Goal: Task Accomplishment & Management: Manage account settings

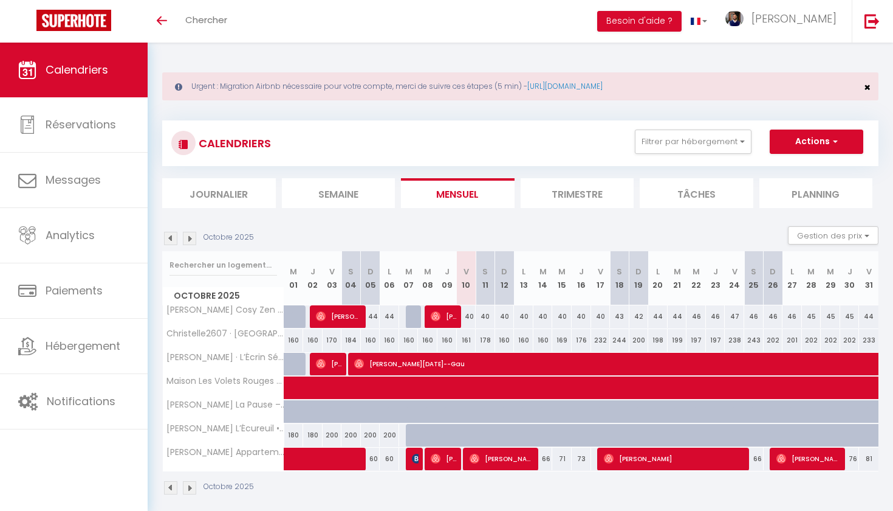
click at [870, 89] on span "×" at bounding box center [867, 87] width 7 height 15
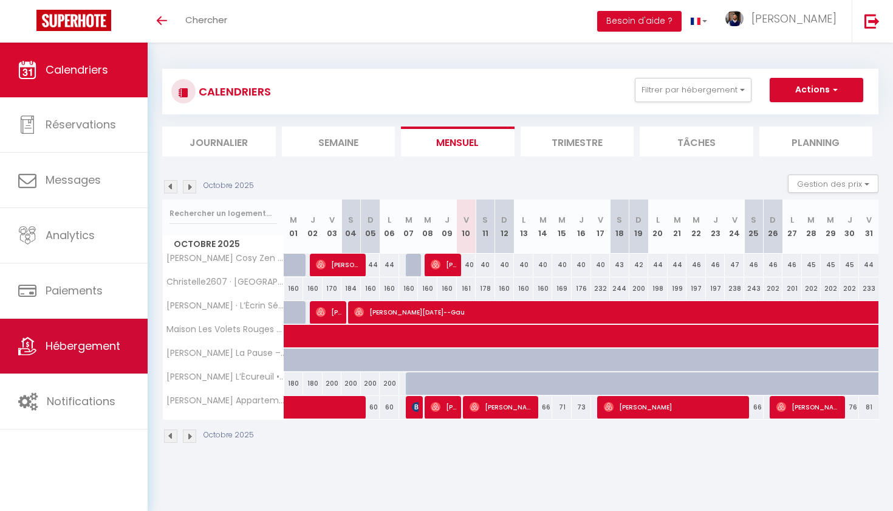
click at [93, 332] on link "Hébergement" at bounding box center [74, 345] width 148 height 55
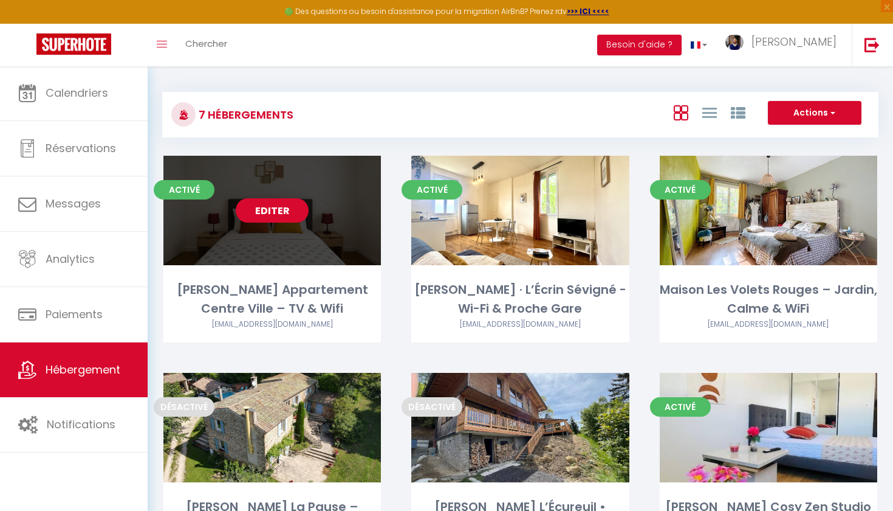
click at [289, 215] on link "Editer" at bounding box center [272, 210] width 73 height 24
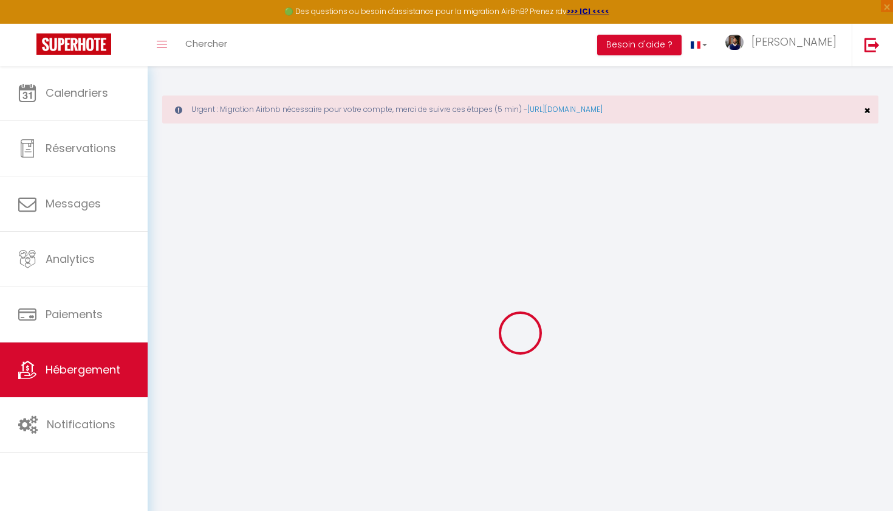
click at [864, 111] on span "×" at bounding box center [867, 110] width 7 height 15
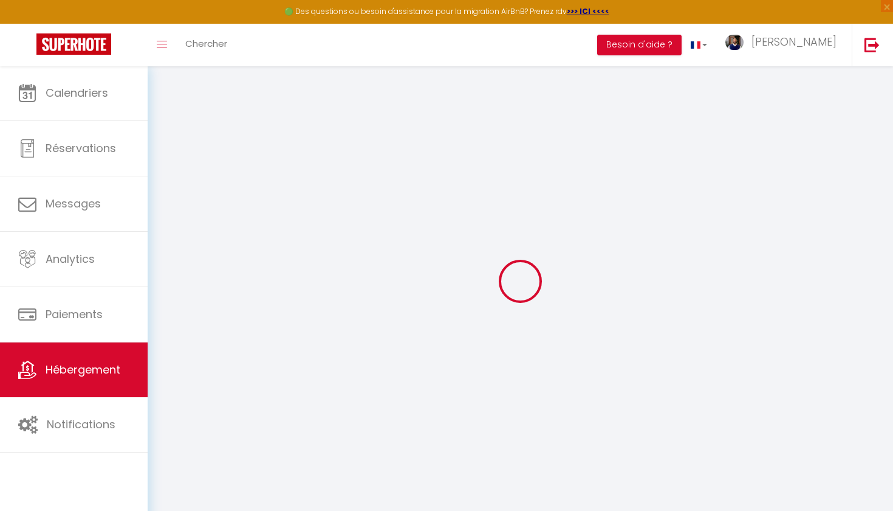
select select
type input "[EMAIL_ADDRESS][DOMAIN_NAME]"
checkbox input "true"
type input "XBU6pCbETIehOENhYwT3UJrMOwf6DPHalRywJb30"
select select
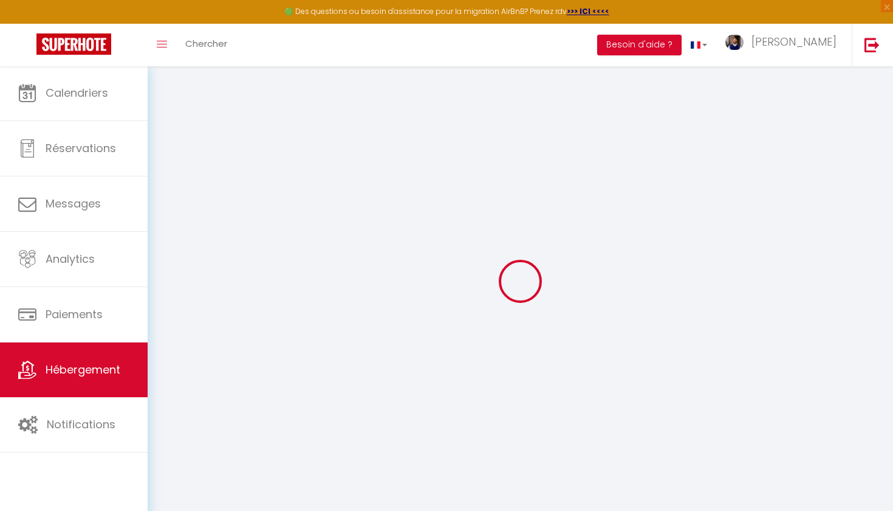
select select "16:00"
select select
select select "10:00"
select select "30"
select select "120"
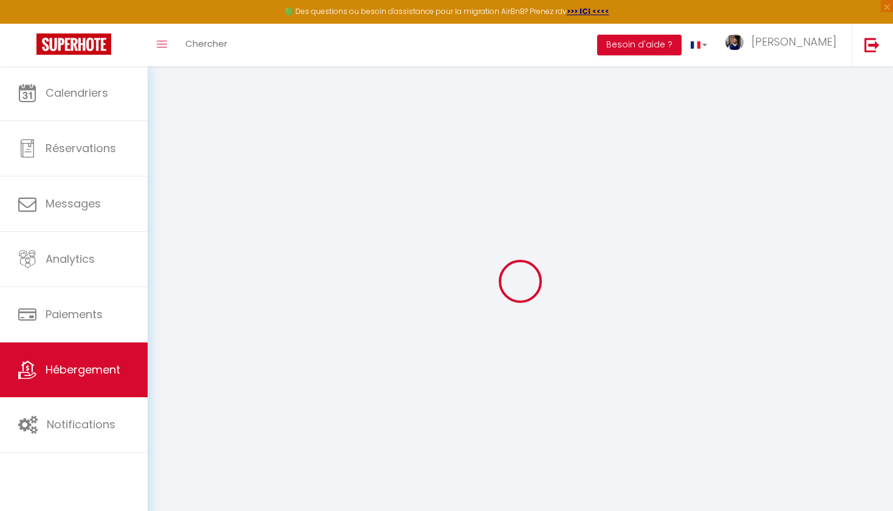
select select
checkbox input "false"
checkbox input "true"
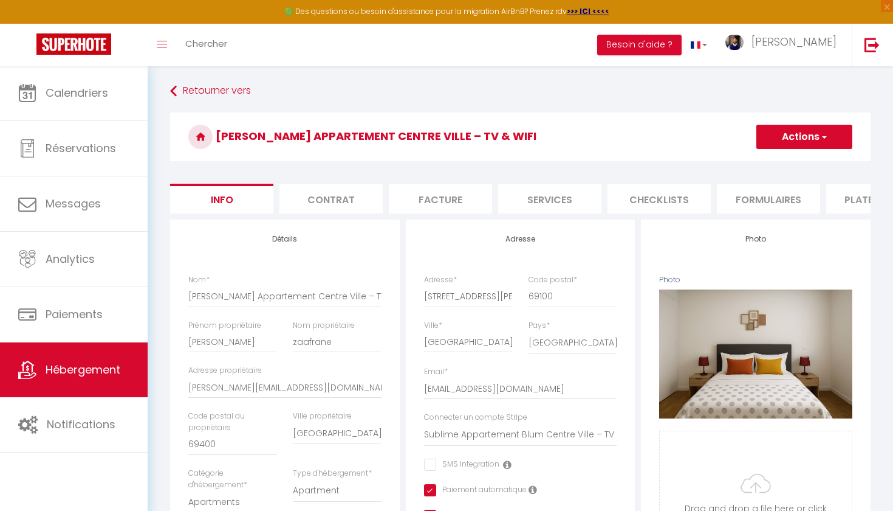
click at [563, 204] on li "Services" at bounding box center [549, 199] width 103 height 30
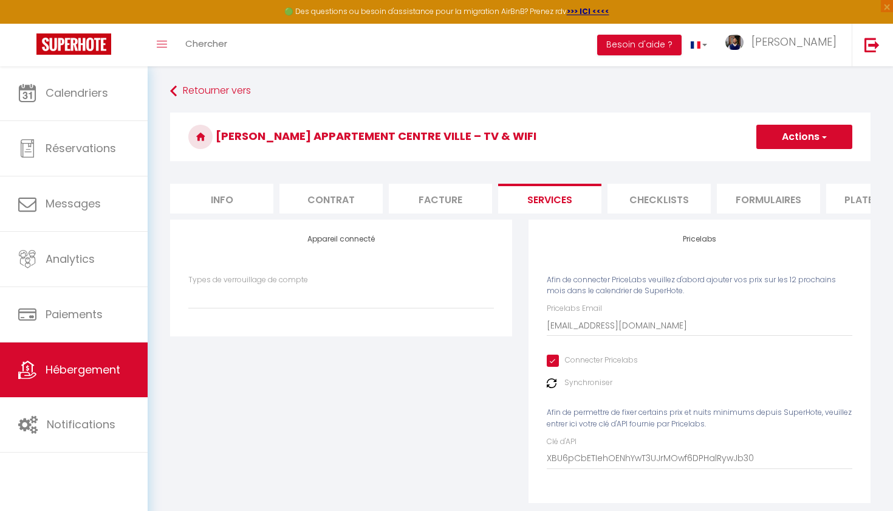
click at [845, 201] on li "Plateformes" at bounding box center [878, 199] width 103 height 30
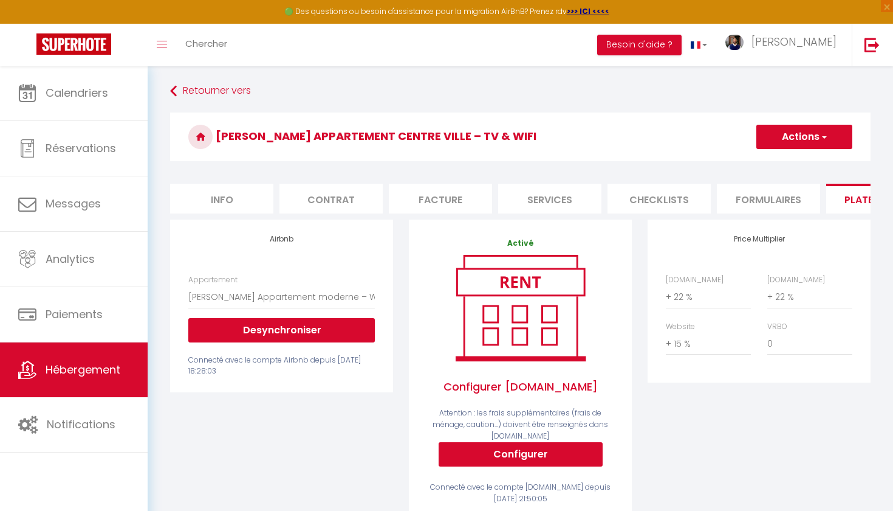
click at [781, 190] on li "Formulaires" at bounding box center [768, 199] width 103 height 30
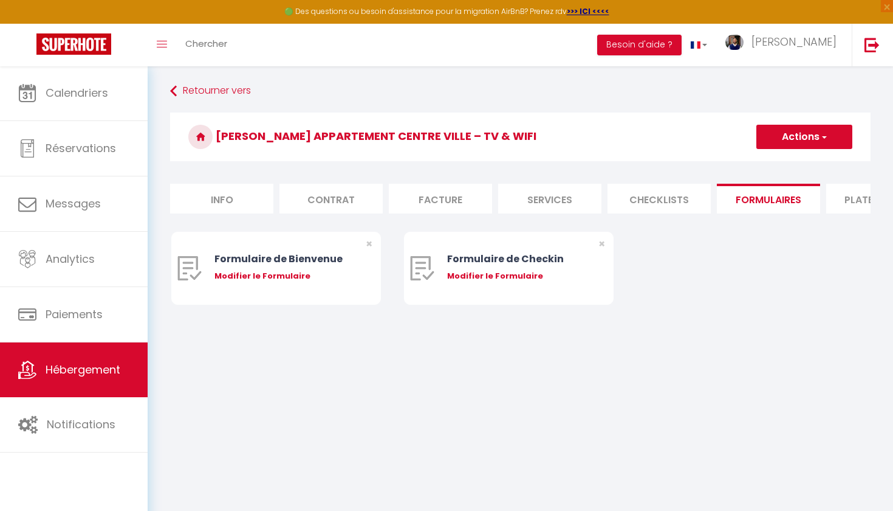
click at [574, 196] on li "Services" at bounding box center [549, 199] width 103 height 30
select select
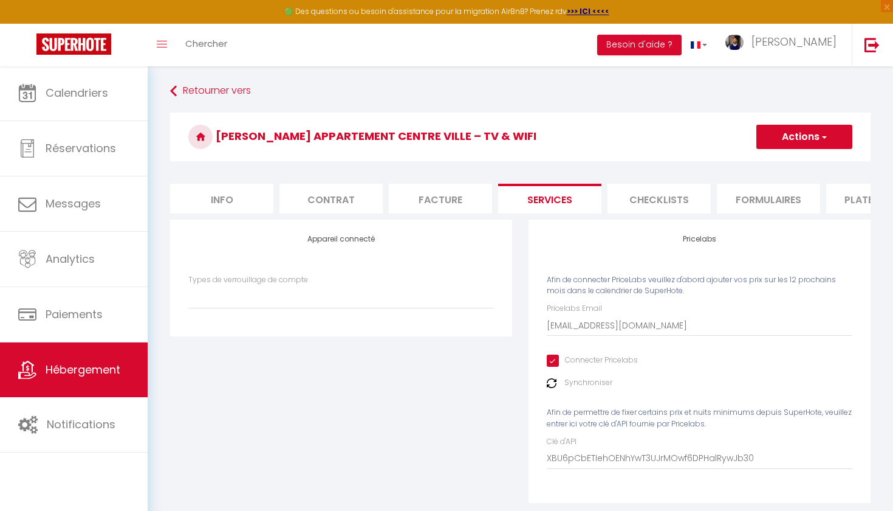
click at [477, 203] on li "Facture" at bounding box center [440, 199] width 103 height 30
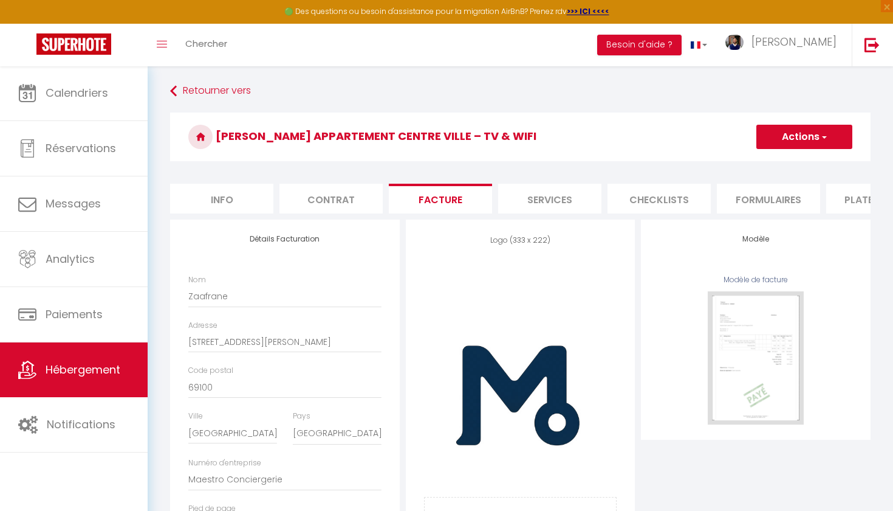
click at [343, 200] on li "Contrat" at bounding box center [331, 199] width 103 height 30
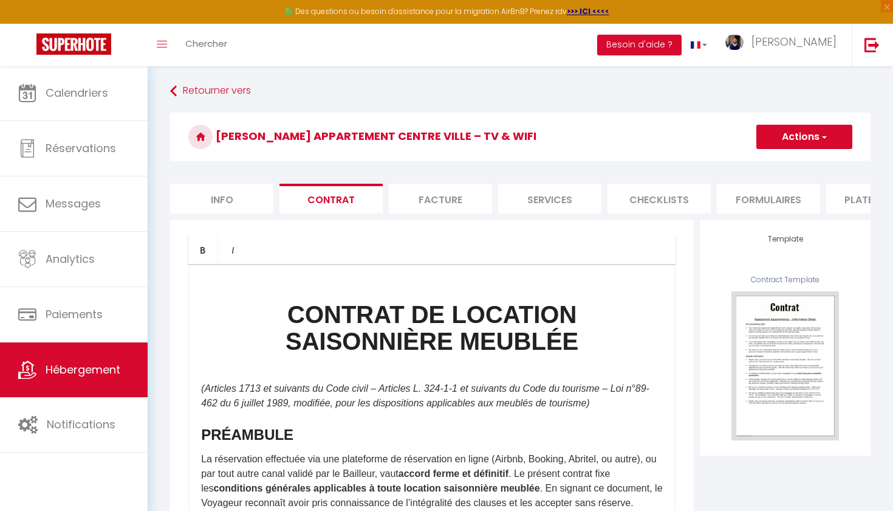
click at [230, 192] on li "Info" at bounding box center [221, 199] width 103 height 30
select select
checkbox input "false"
checkbox input "true"
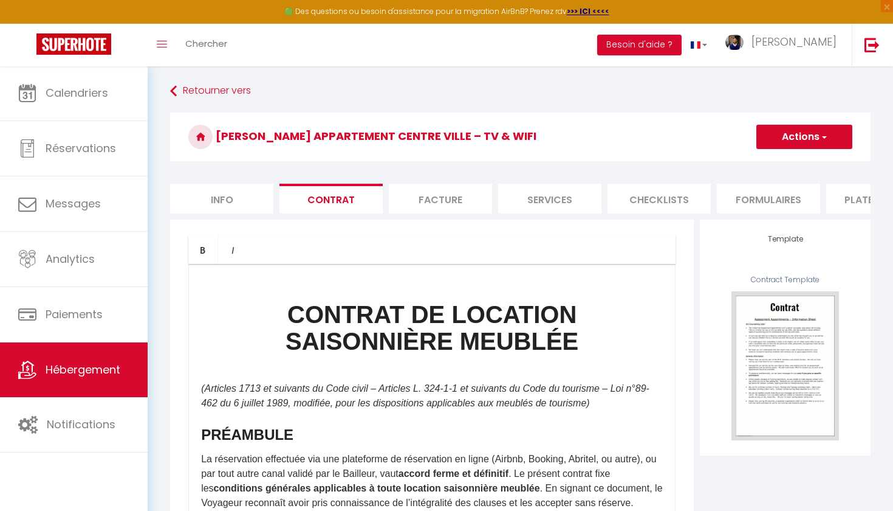
checkbox input "true"
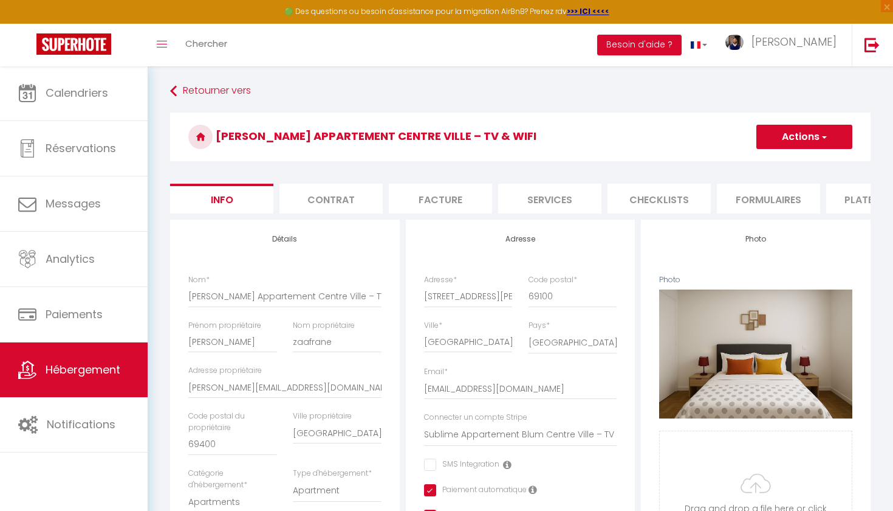
click at [853, 207] on li "Plateformes" at bounding box center [878, 199] width 103 height 30
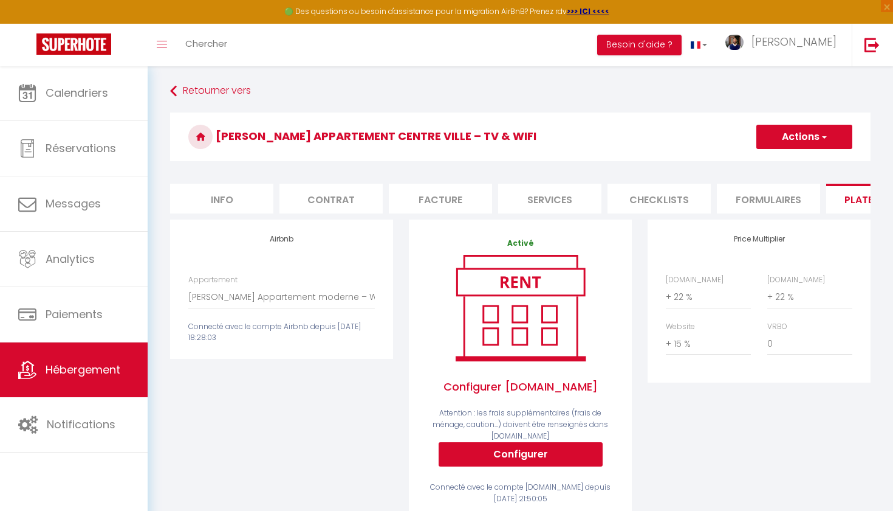
click at [261, 394] on div "Airbnb Appartement [PERSON_NAME] Appartement moderne – Wi-Fi + [PERSON_NAME] - …" at bounding box center [281, 377] width 239 height 316
click at [818, 146] on button "Actions" at bounding box center [805, 137] width 96 height 24
click at [105, 368] on span "Hébergement" at bounding box center [83, 369] width 75 height 15
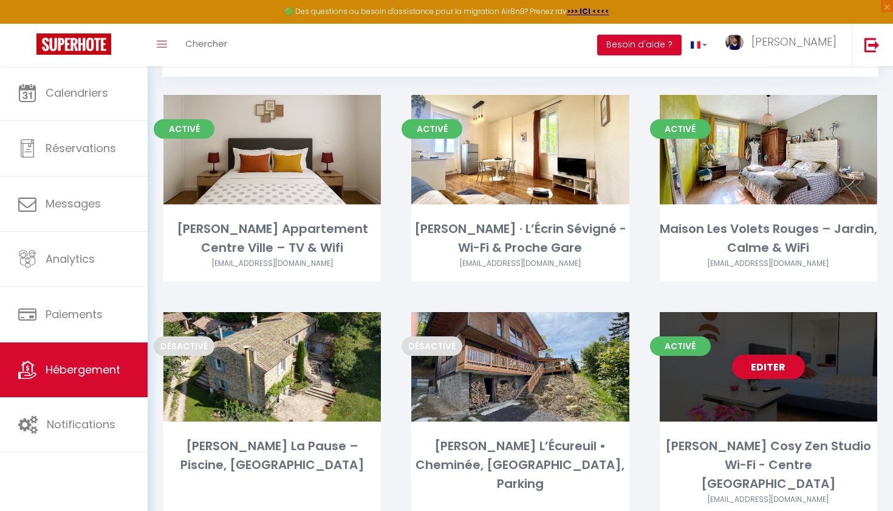
scroll to position [117, 0]
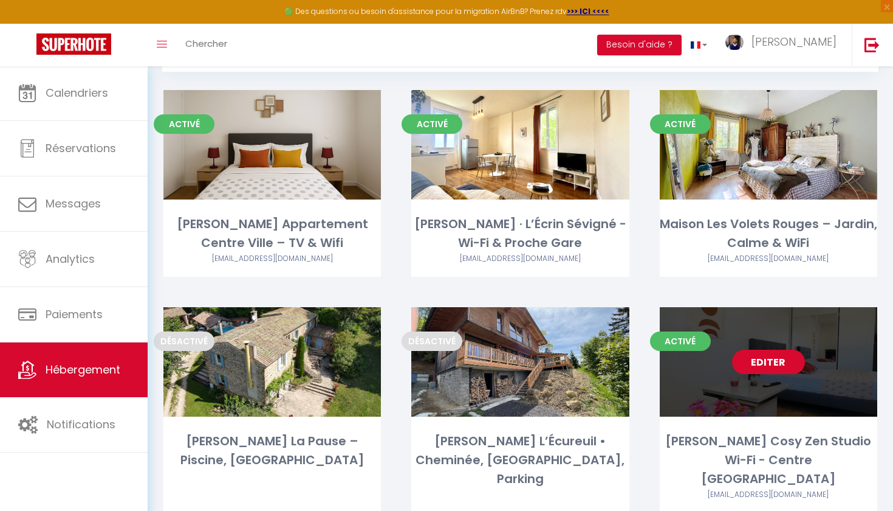
click at [781, 365] on link "Editer" at bounding box center [768, 361] width 73 height 24
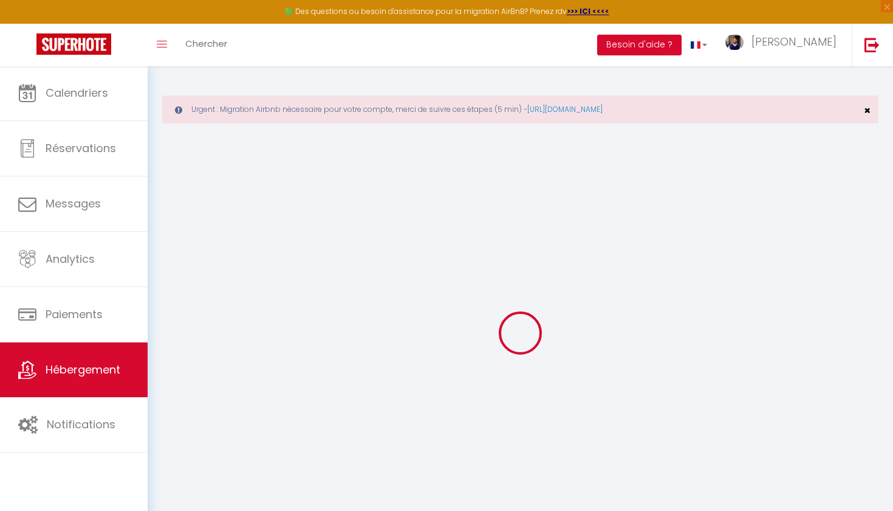
click at [869, 112] on span "×" at bounding box center [867, 110] width 7 height 15
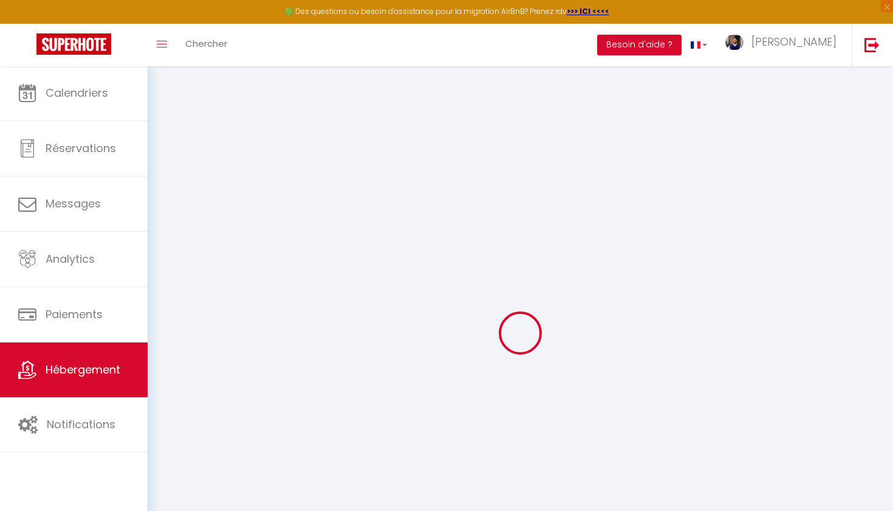
select select "+ 22 %"
select select "+ 20 %"
select select "+ 15 %"
checkbox input "false"
checkbox input "true"
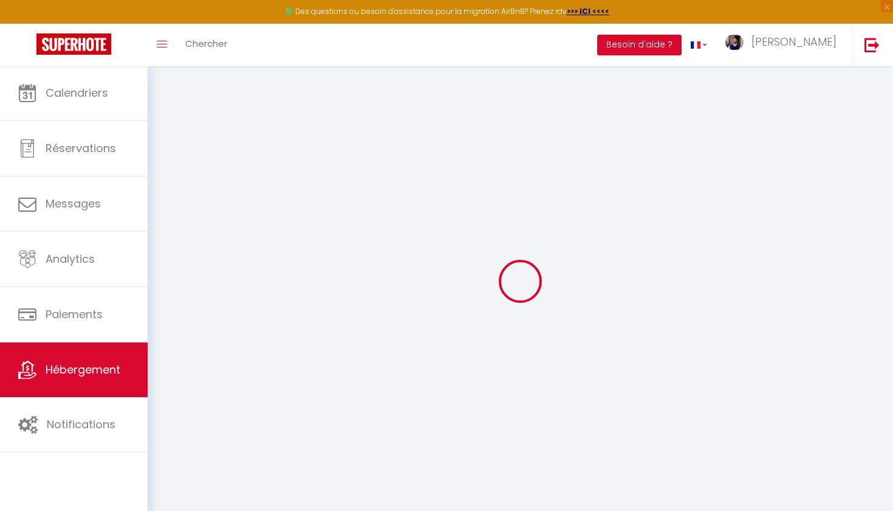
checkbox input "true"
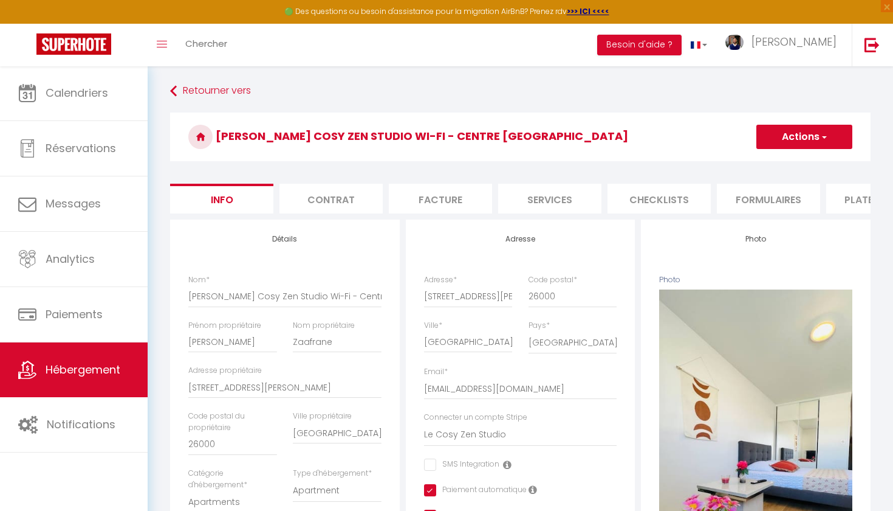
click at [562, 201] on li "Services" at bounding box center [549, 199] width 103 height 30
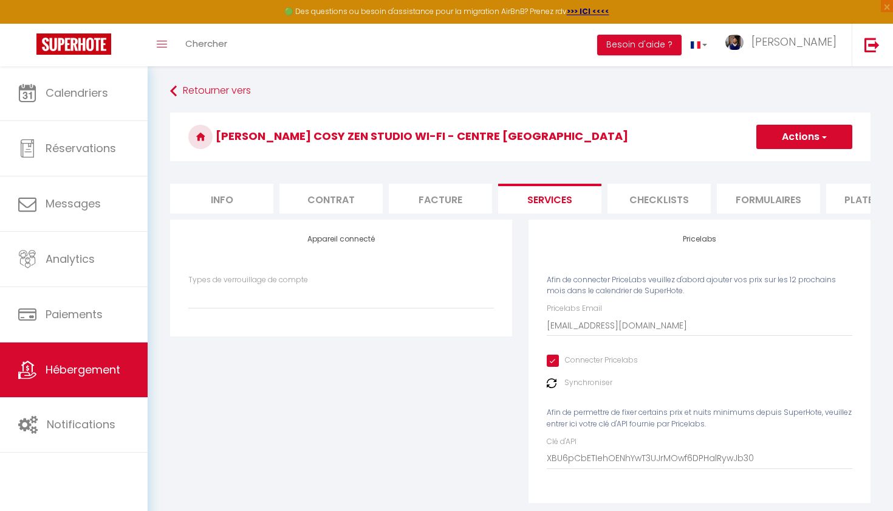
click at [768, 203] on li "Formulaires" at bounding box center [768, 199] width 103 height 30
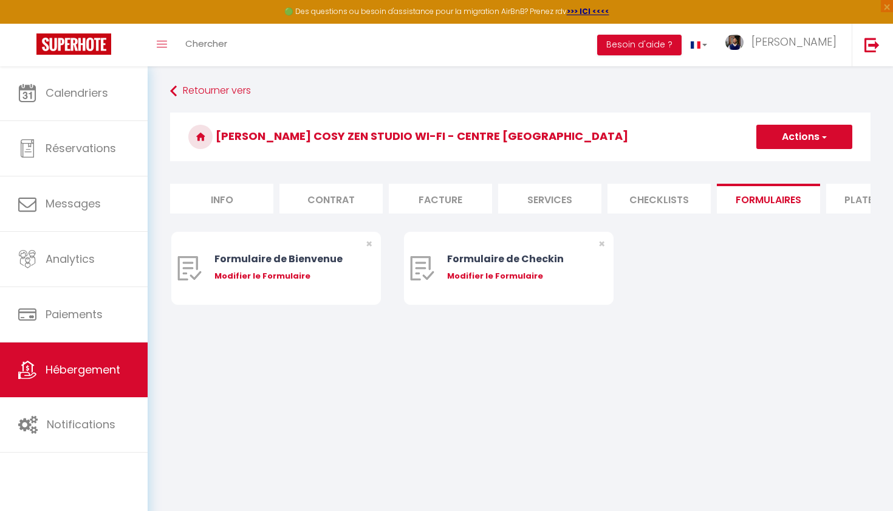
click at [840, 202] on li "Plateformes" at bounding box center [878, 199] width 103 height 30
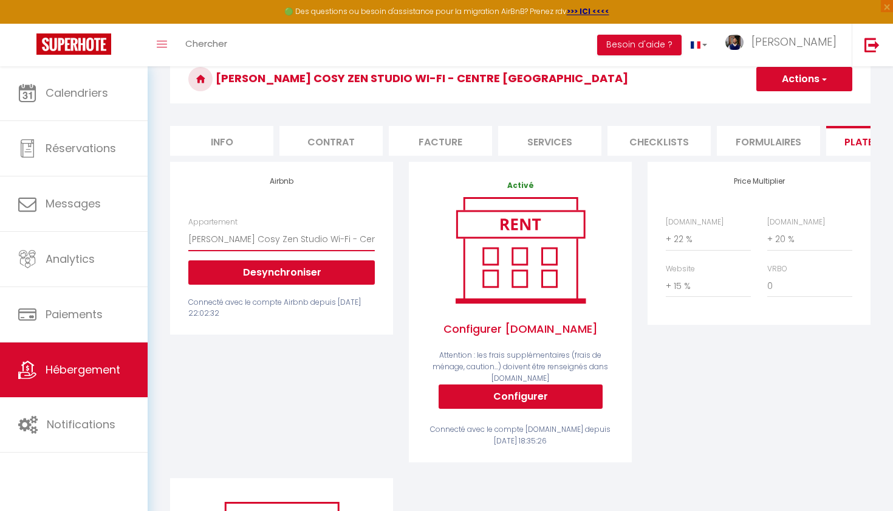
scroll to position [58, 0]
click at [784, 139] on li "Formulaires" at bounding box center [768, 141] width 103 height 30
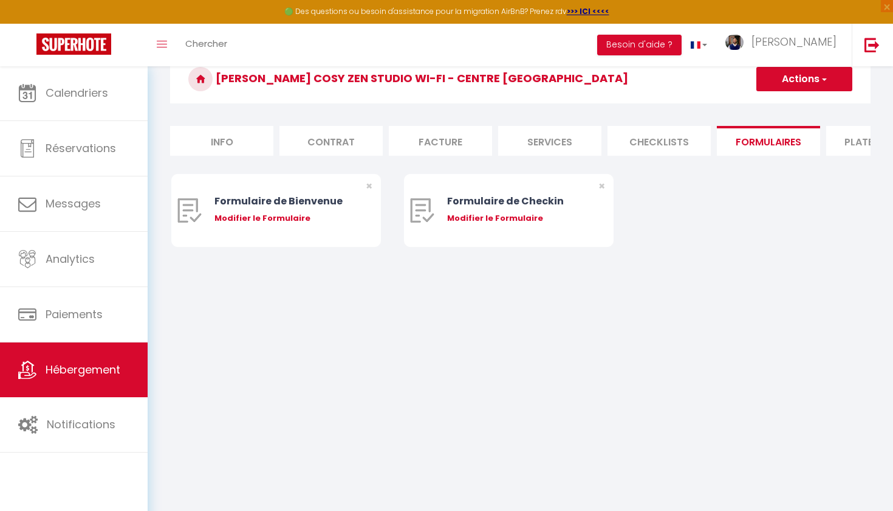
click at [689, 137] on li "Checklists" at bounding box center [659, 141] width 103 height 30
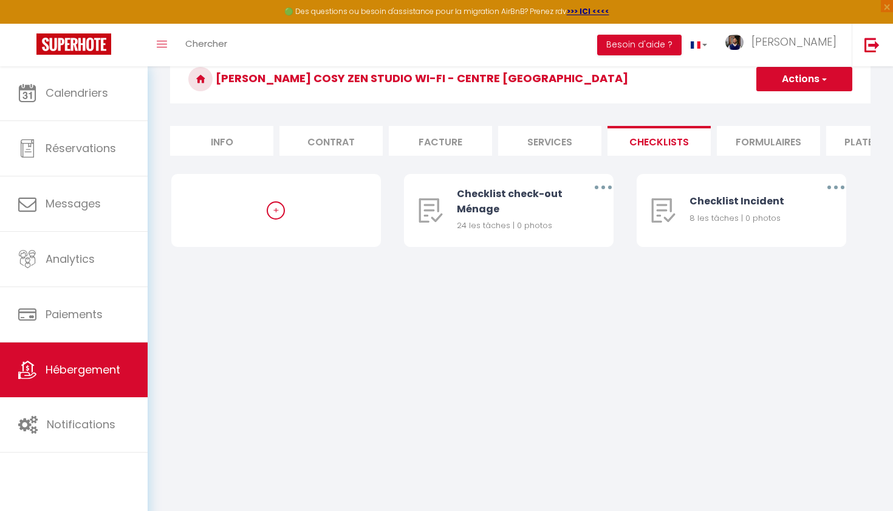
click at [536, 142] on li "Services" at bounding box center [549, 141] width 103 height 30
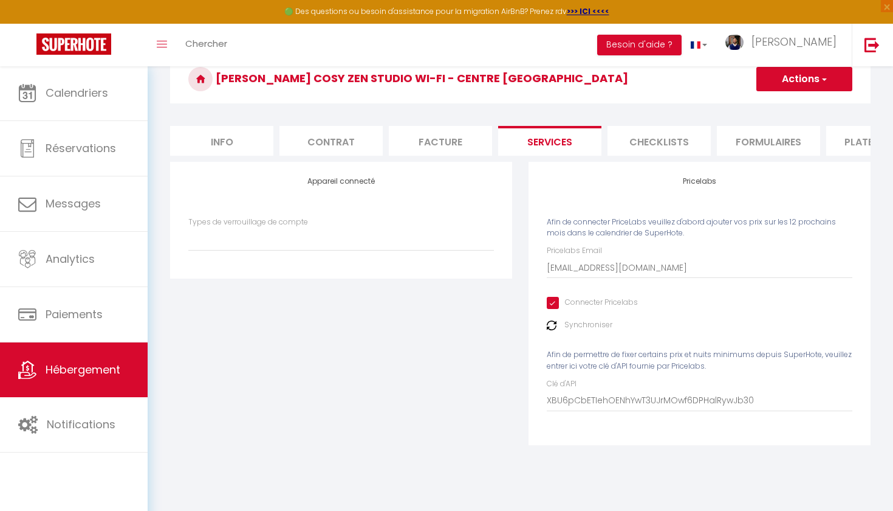
click at [763, 145] on li "Formulaires" at bounding box center [768, 141] width 103 height 30
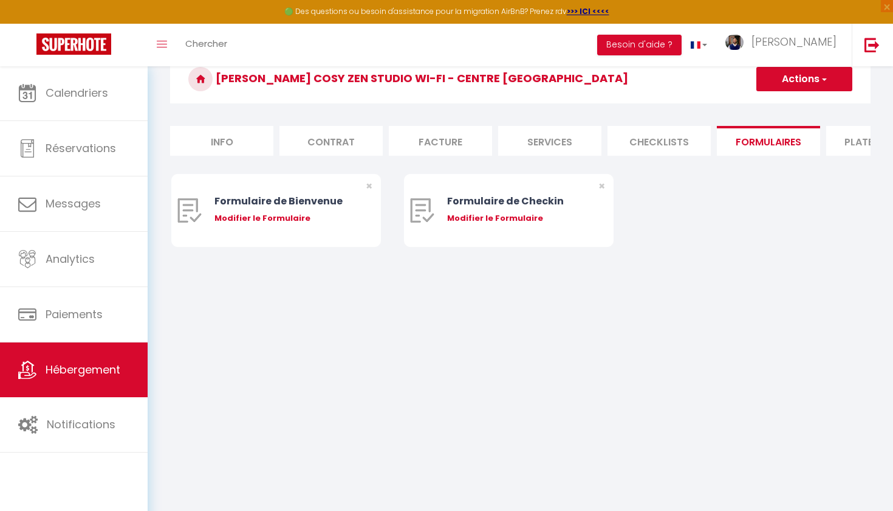
click at [650, 139] on li "Checklists" at bounding box center [659, 141] width 103 height 30
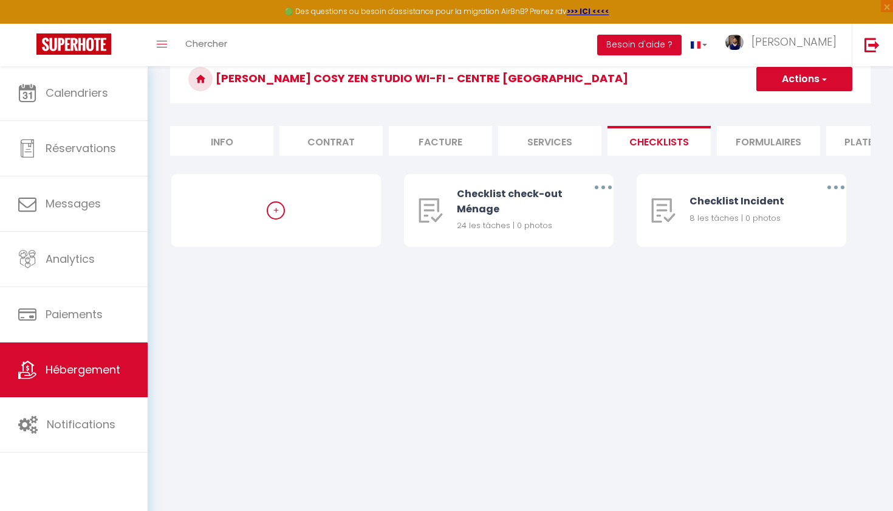
click at [563, 146] on li "Services" at bounding box center [549, 141] width 103 height 30
select select
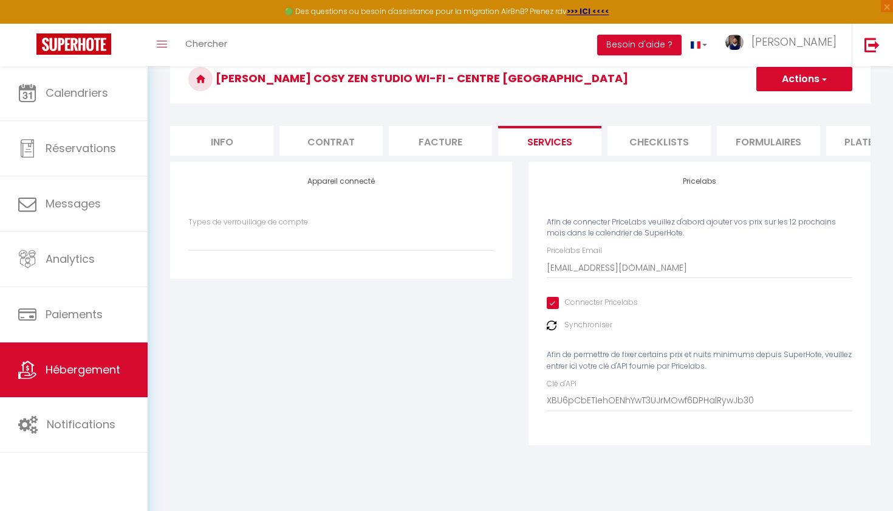
click at [445, 144] on li "Facture" at bounding box center [440, 141] width 103 height 30
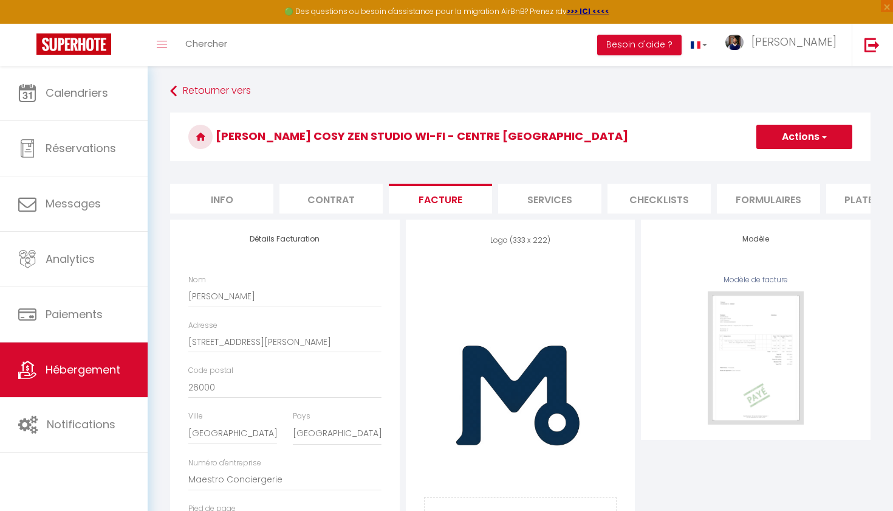
click at [356, 205] on li "Contrat" at bounding box center [331, 199] width 103 height 30
checkbox input "false"
checkbox input "true"
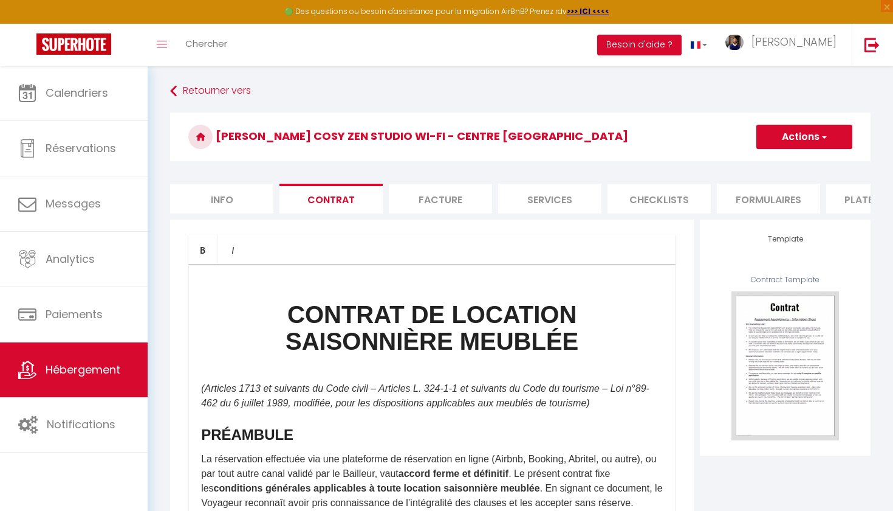
click at [246, 198] on li "Info" at bounding box center [221, 199] width 103 height 30
checkbox input "false"
checkbox input "true"
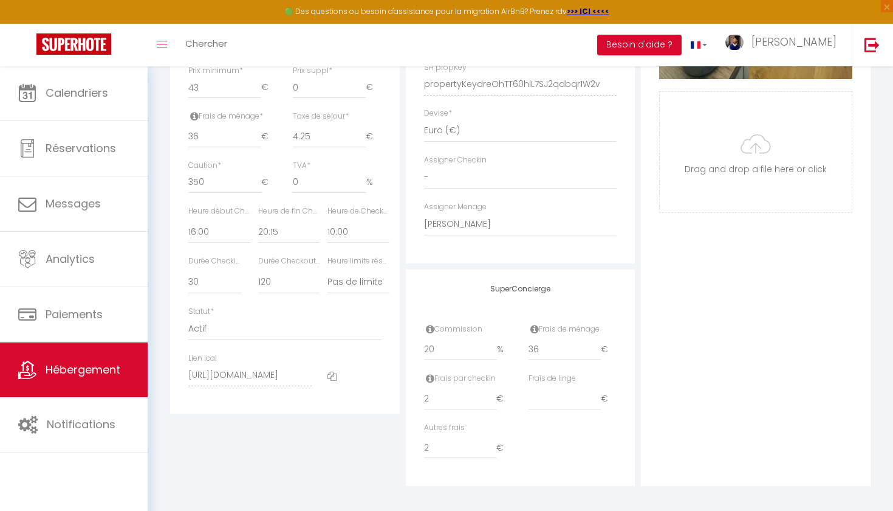
scroll to position [553, 0]
click at [100, 394] on link "Hébergement" at bounding box center [74, 369] width 148 height 55
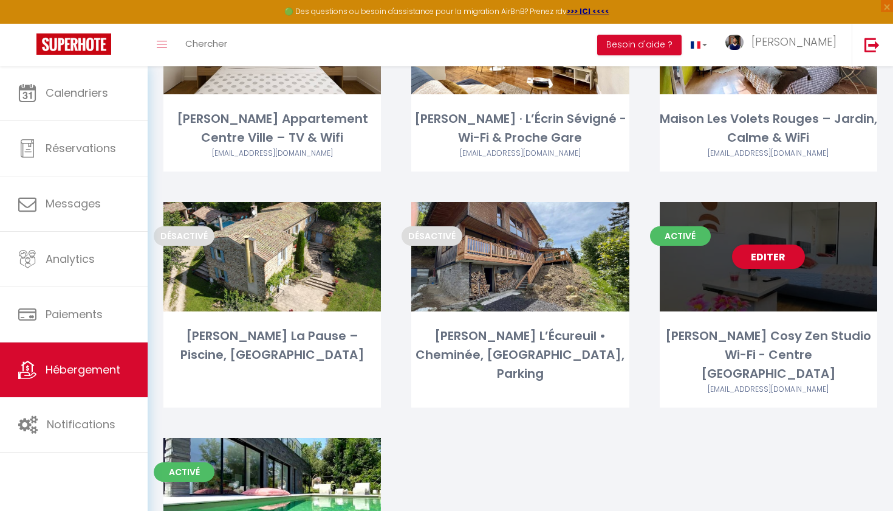
scroll to position [174, 0]
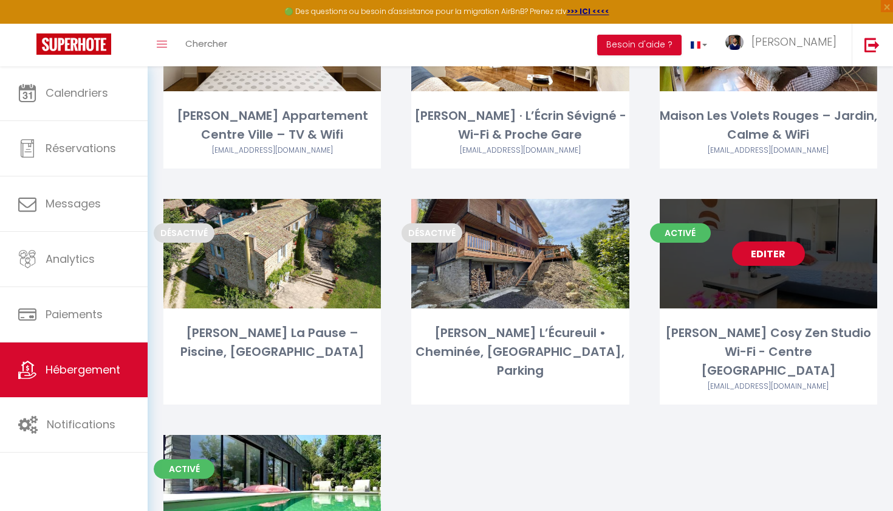
click at [772, 261] on div "Editer" at bounding box center [769, 253] width 218 height 109
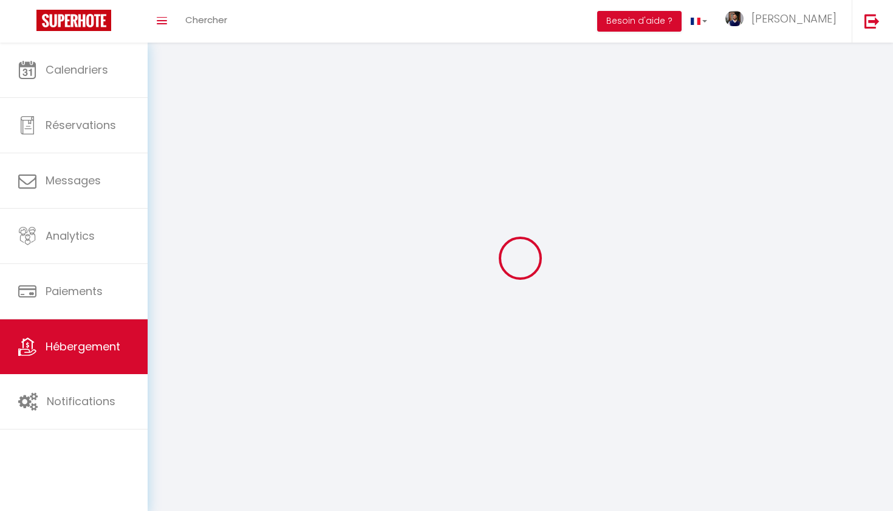
select select "1"
select select
select select "28"
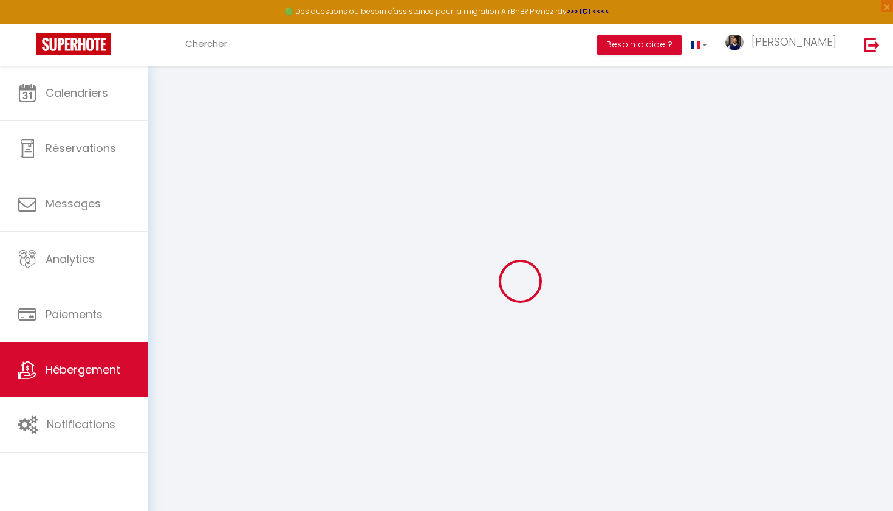
select select
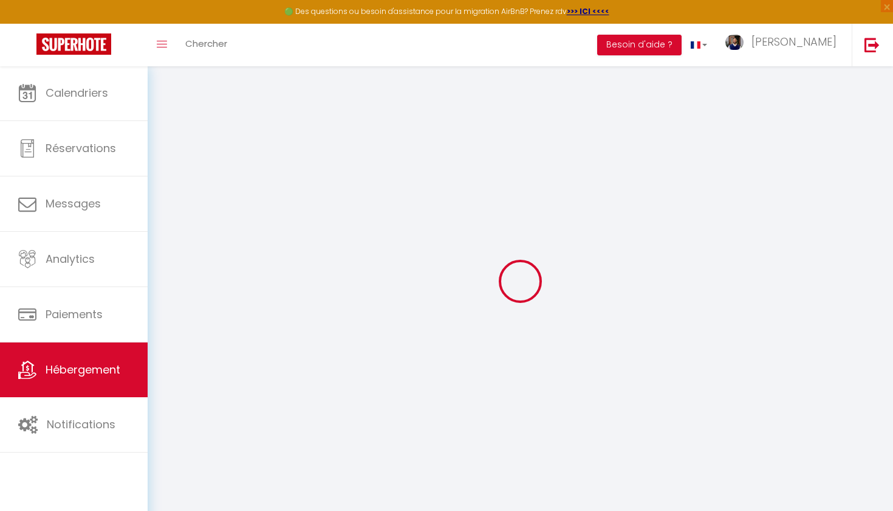
select select
checkbox input "false"
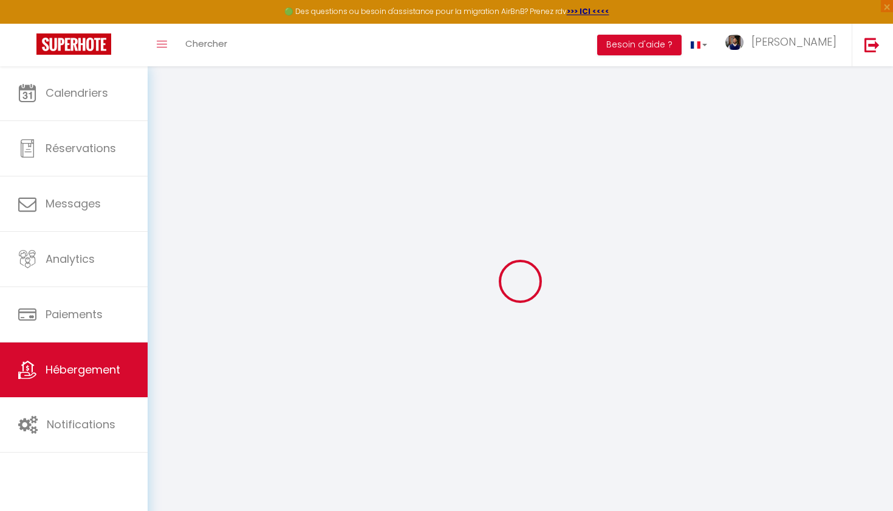
select select
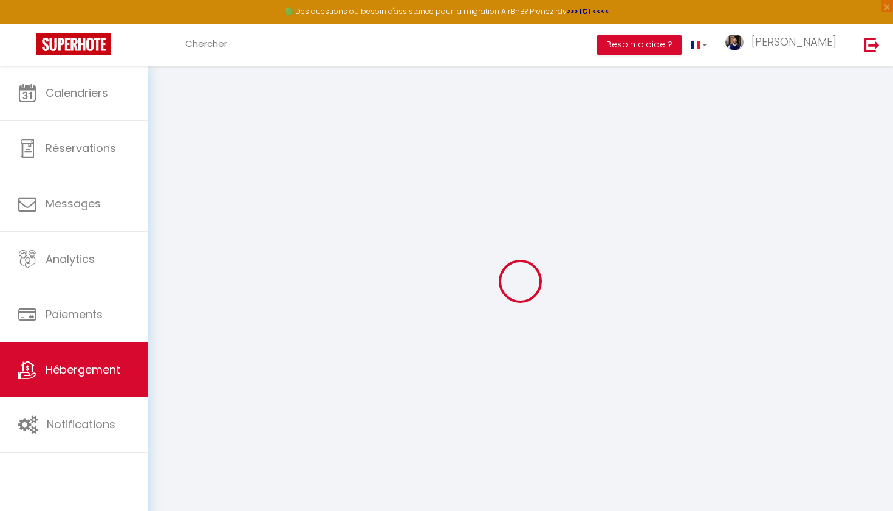
select select
checkbox input "false"
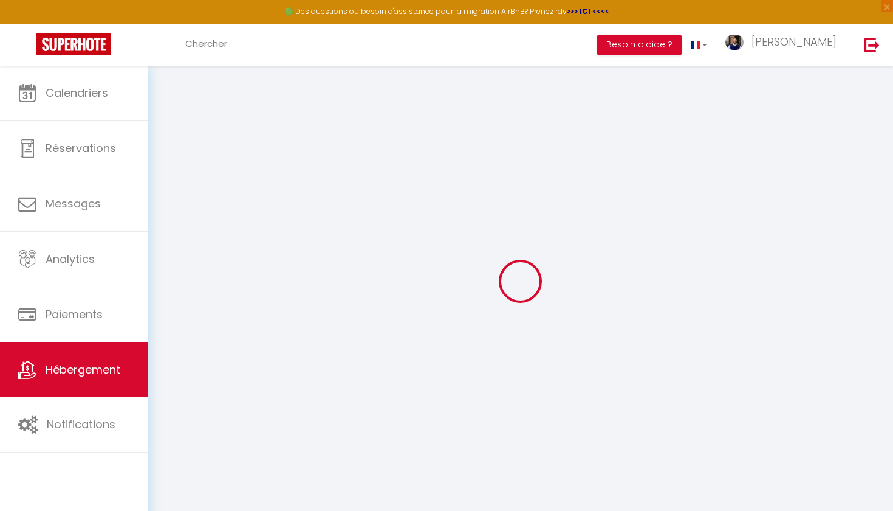
checkbox input "false"
select select
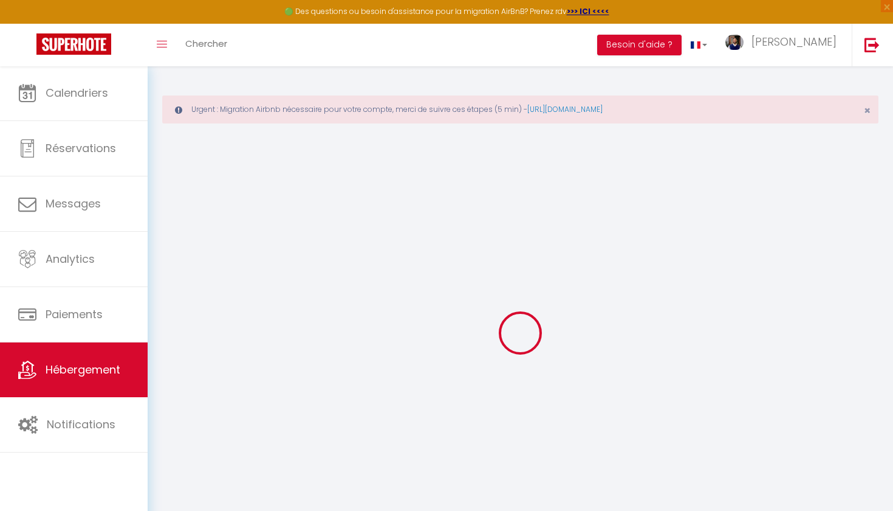
select select
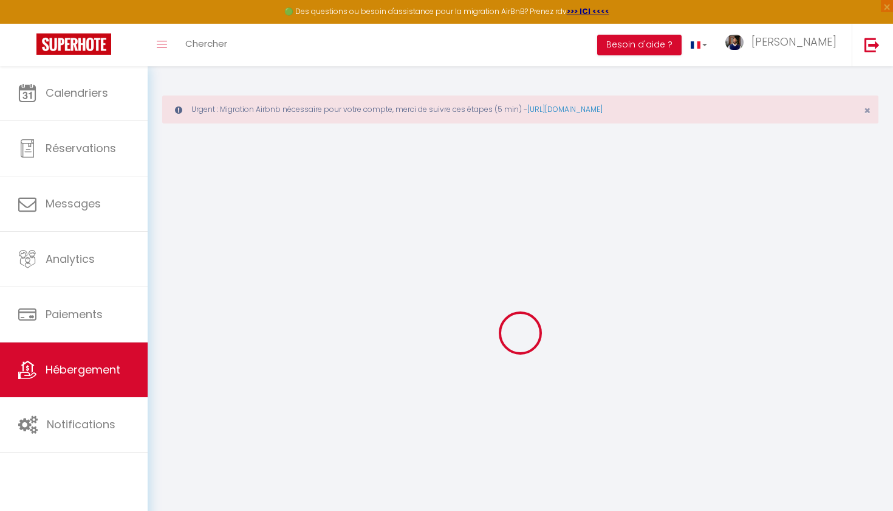
select select
checkbox input "false"
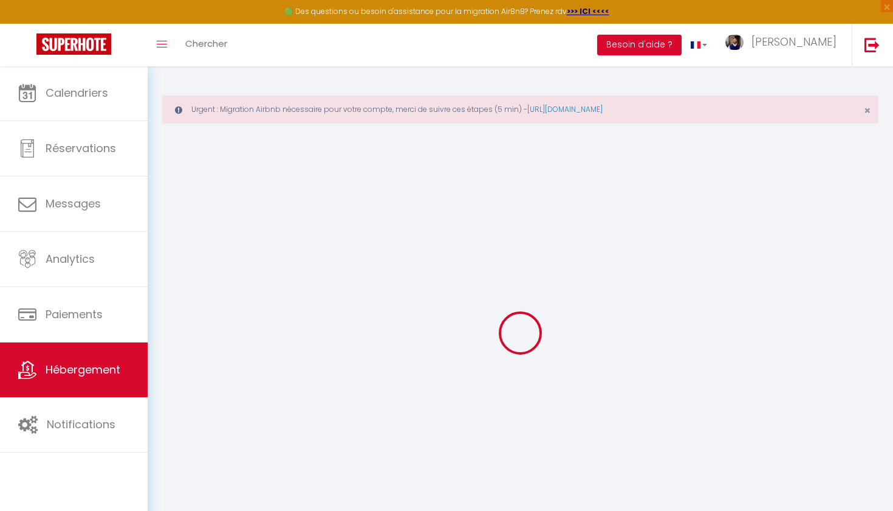
select select
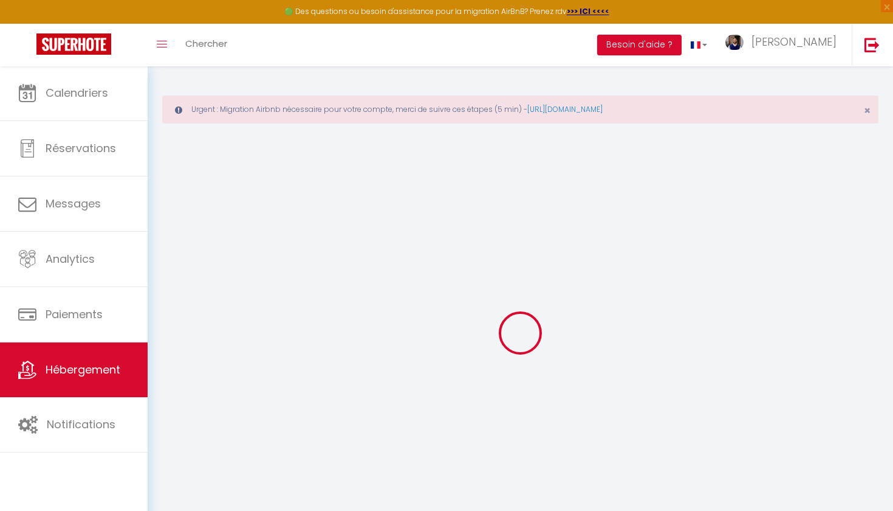
select select
checkbox input "false"
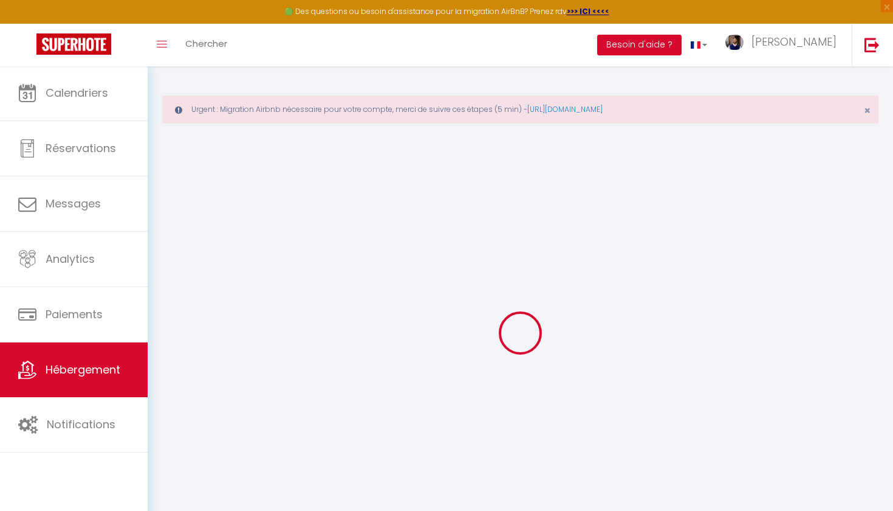
checkbox input "false"
select select
type input "[PERSON_NAME] Cosy Zen Studio Wi-Fi - Centre [GEOGRAPHIC_DATA]"
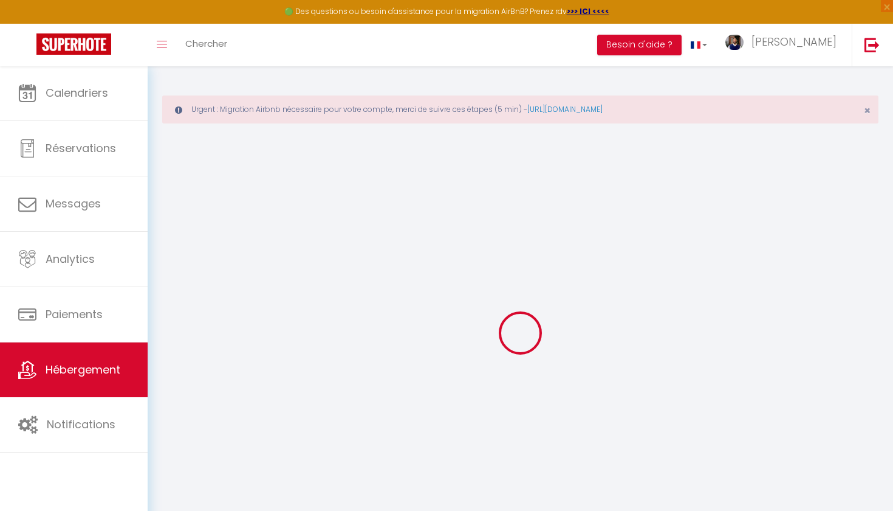
type input "[PERSON_NAME]"
type input "Zaafrane"
type input "[STREET_ADDRESS][PERSON_NAME]"
type input "26000"
type input "[GEOGRAPHIC_DATA]"
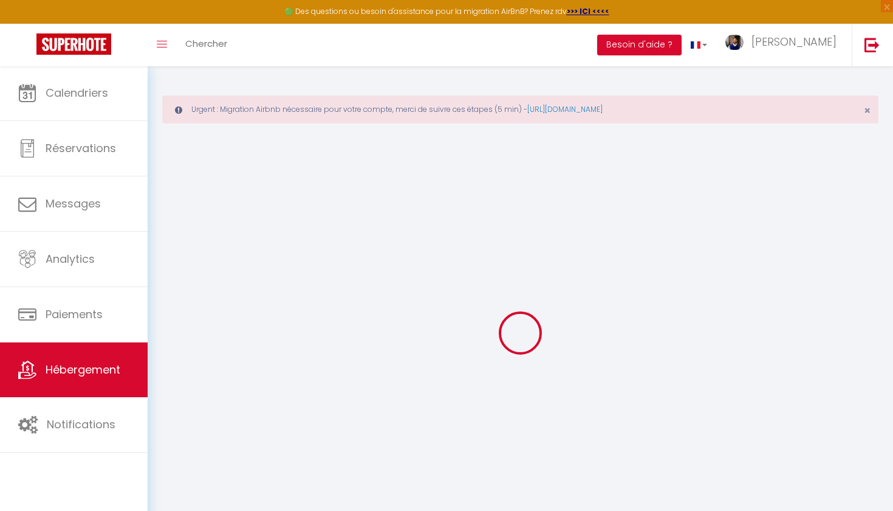
select select "2"
type input "43"
type input "36"
type input "4.25"
type input "350"
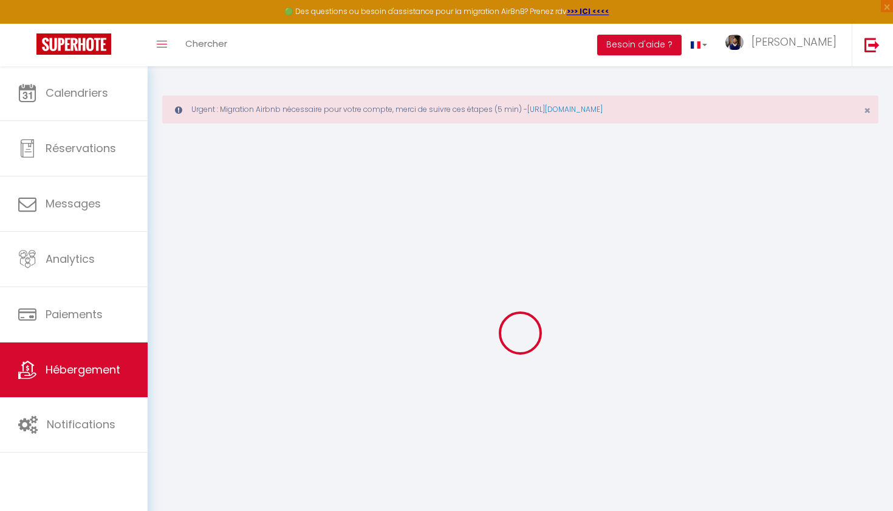
select select
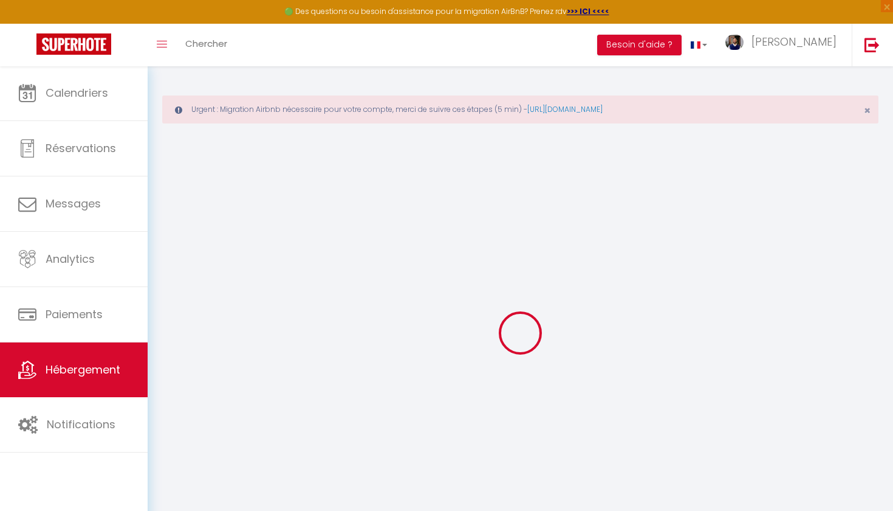
type input "[STREET_ADDRESS][PERSON_NAME]"
type input "26000"
type input "[GEOGRAPHIC_DATA]"
type input "[EMAIL_ADDRESS][DOMAIN_NAME]"
select select "12457"
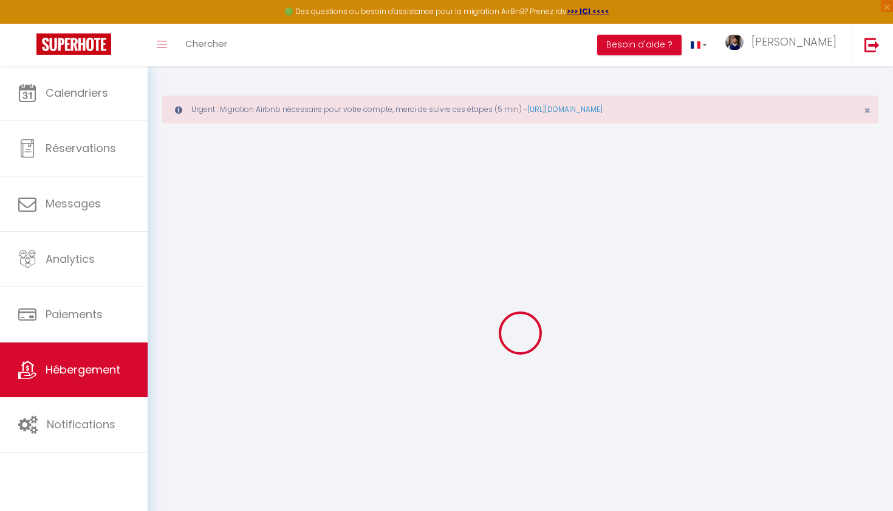
checkbox input "false"
checkbox input "true"
type input "36"
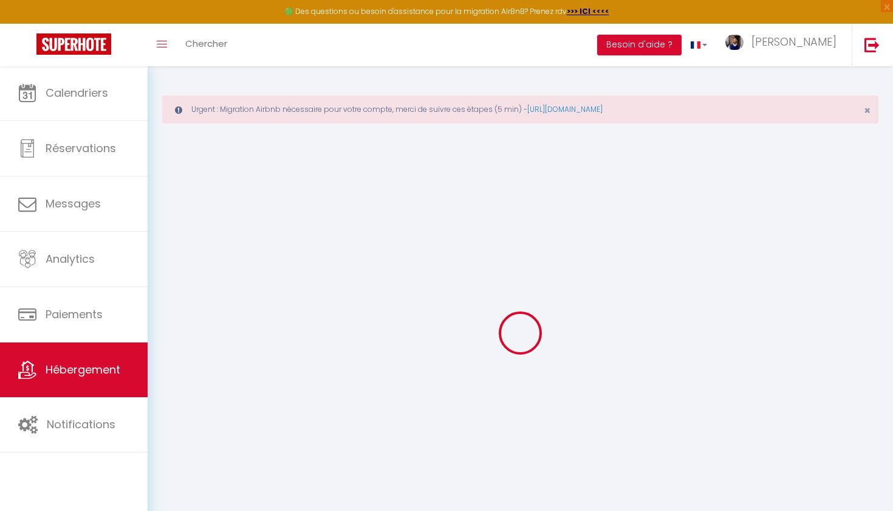
type input "2"
select select
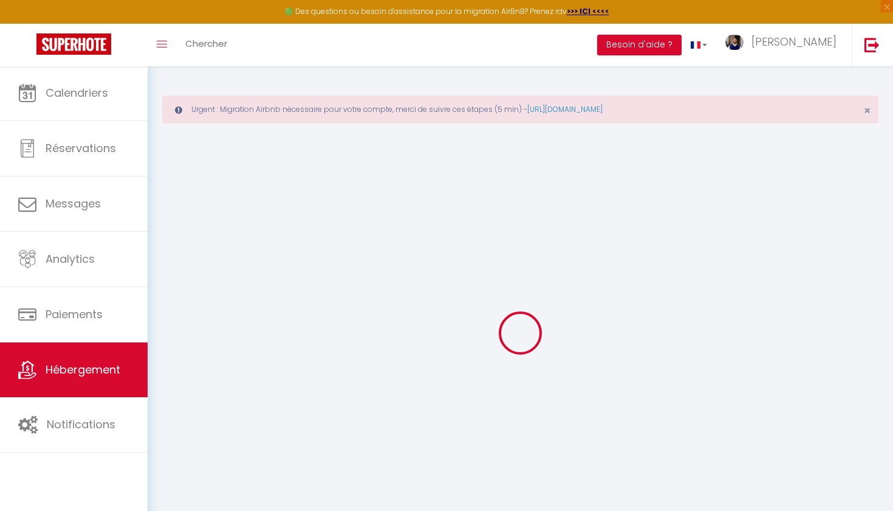
select select
checkbox input "false"
checkbox input "true"
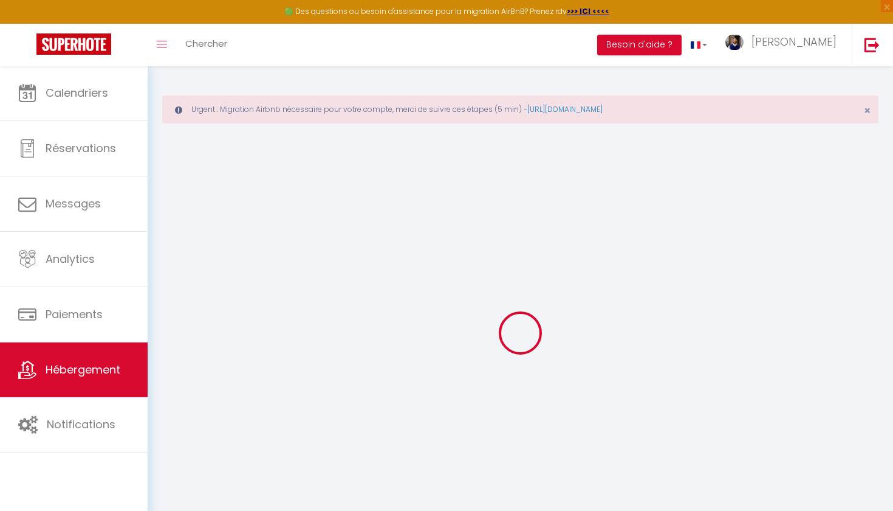
checkbox input "true"
select select "38132"
checkbox input "false"
checkbox input "true"
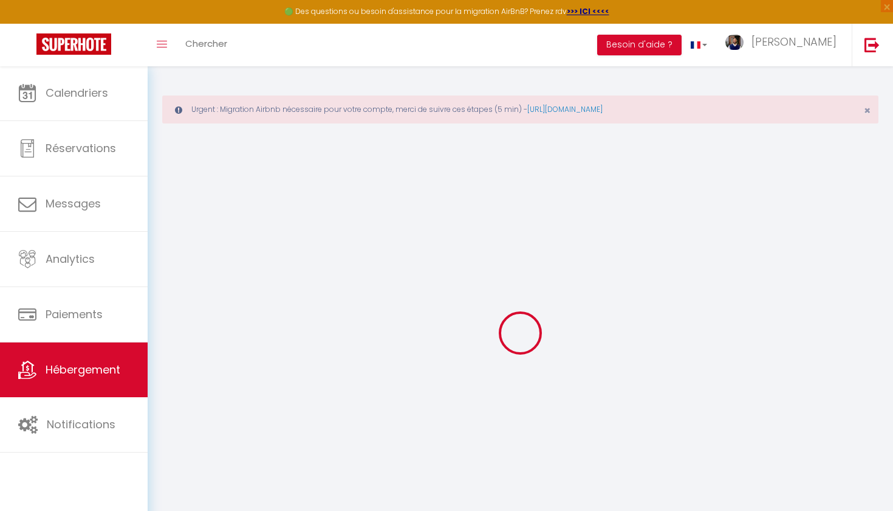
checkbox input "true"
checkbox input "false"
checkbox input "true"
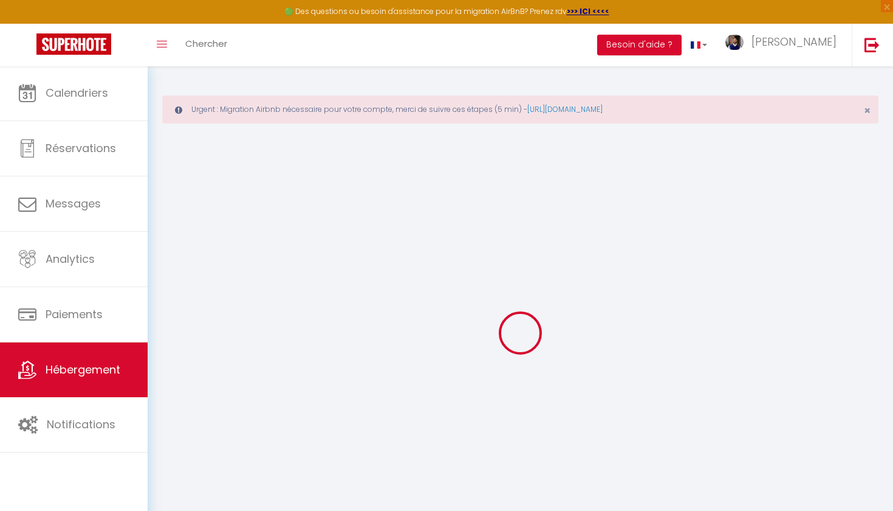
checkbox input "false"
checkbox input "true"
select select "16:00"
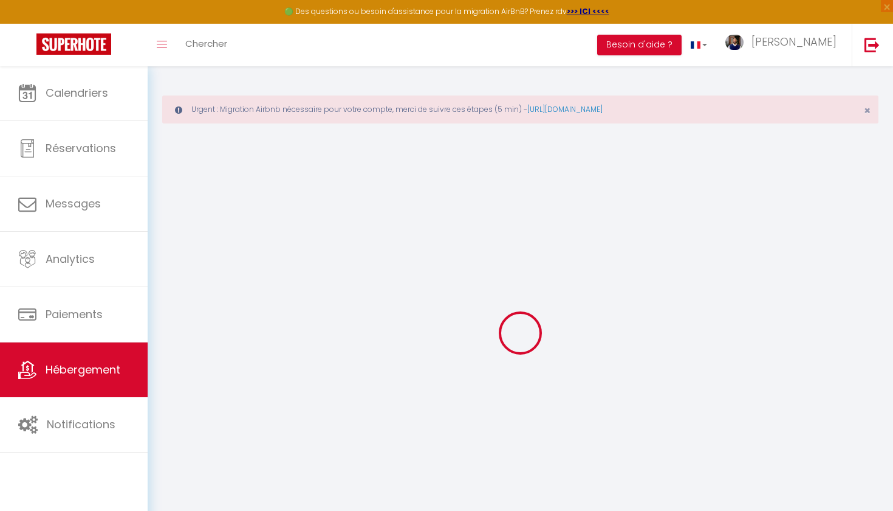
select select "20:15"
select select "10:00"
select select "30"
select select "120"
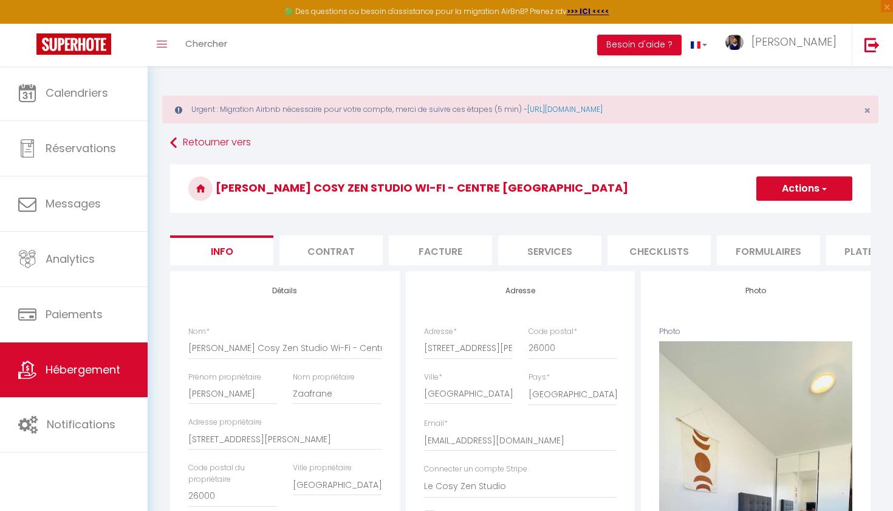
click at [820, 196] on button "Actions" at bounding box center [805, 188] width 96 height 24
click at [670, 194] on h3 "[PERSON_NAME] Cosy Zen Studio Wi-Fi - Centre [GEOGRAPHIC_DATA]" at bounding box center [520, 188] width 701 height 49
click at [566, 251] on li "Services" at bounding box center [549, 250] width 103 height 30
select select
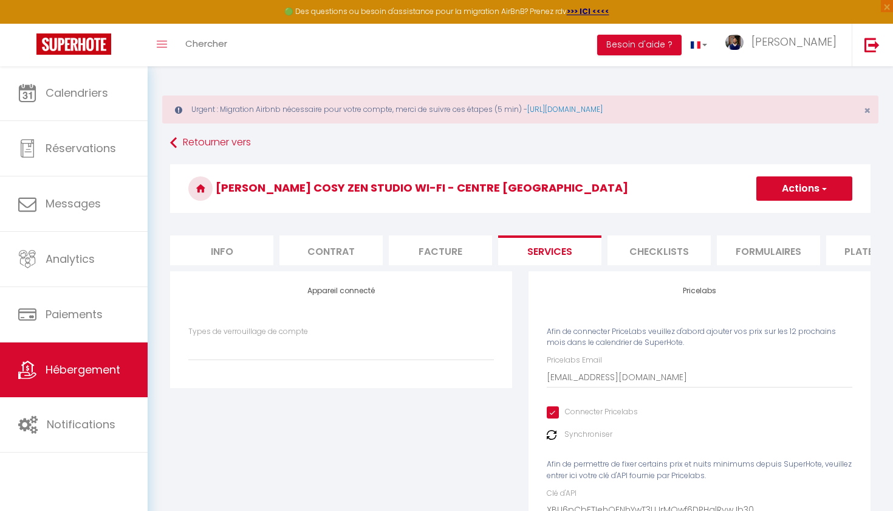
click at [845, 251] on li "Plateformes" at bounding box center [878, 250] width 103 height 30
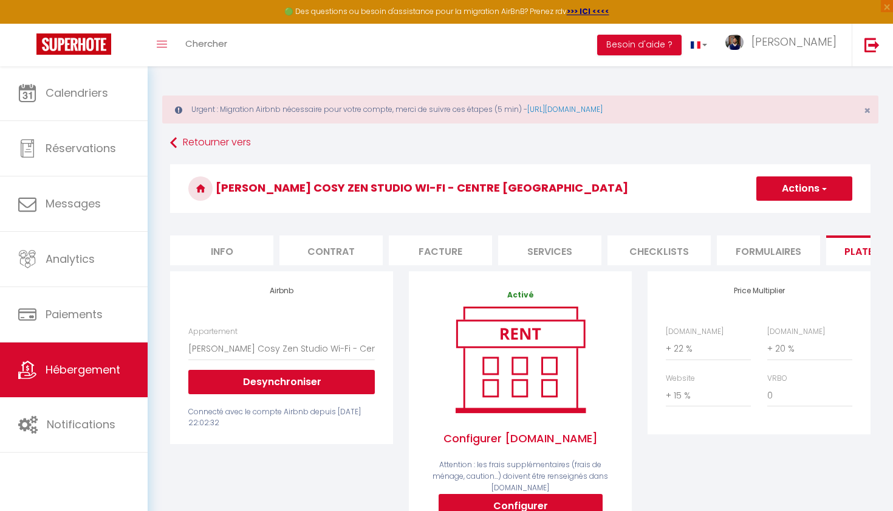
click at [266, 378] on button "Desynchroniser" at bounding box center [281, 382] width 187 height 24
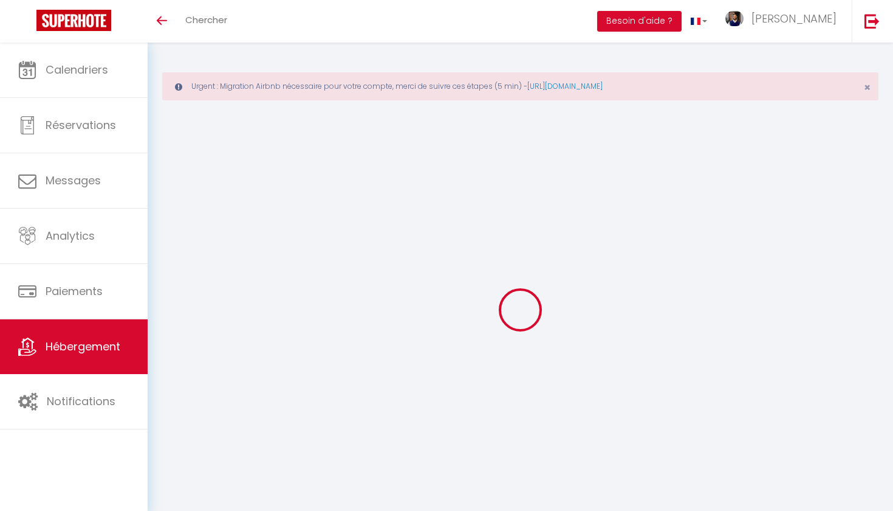
select select "+ 22 %"
select select "+ 20 %"
select select "+ 15 %"
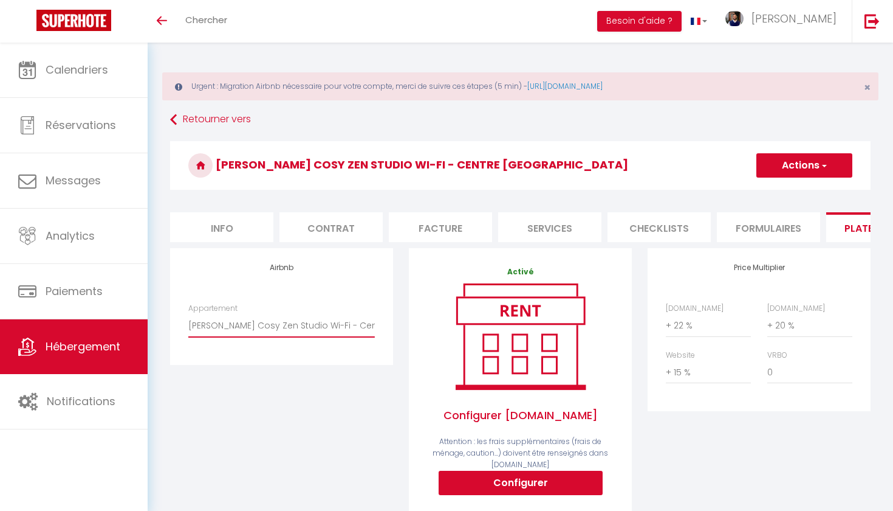
select select "7162-1147033690922163687"
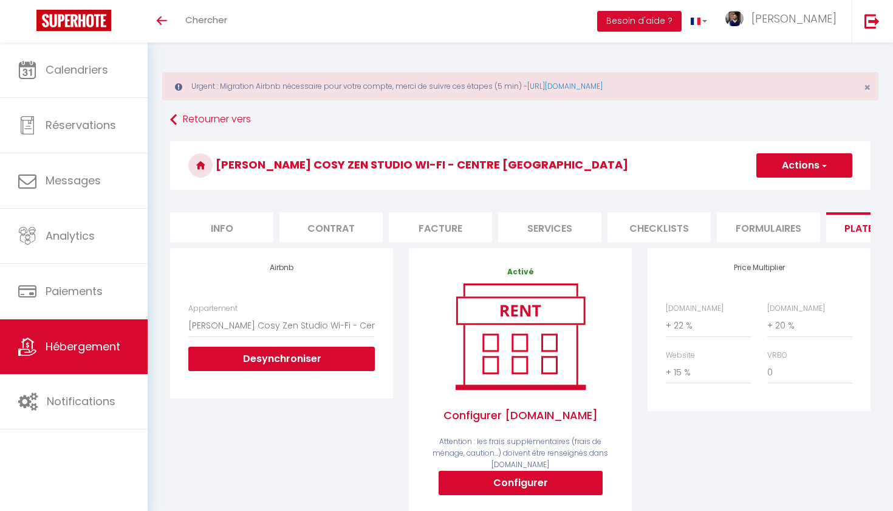
click at [803, 165] on button "Actions" at bounding box center [805, 165] width 96 height 24
click at [786, 193] on link "Enregistrer" at bounding box center [804, 192] width 96 height 16
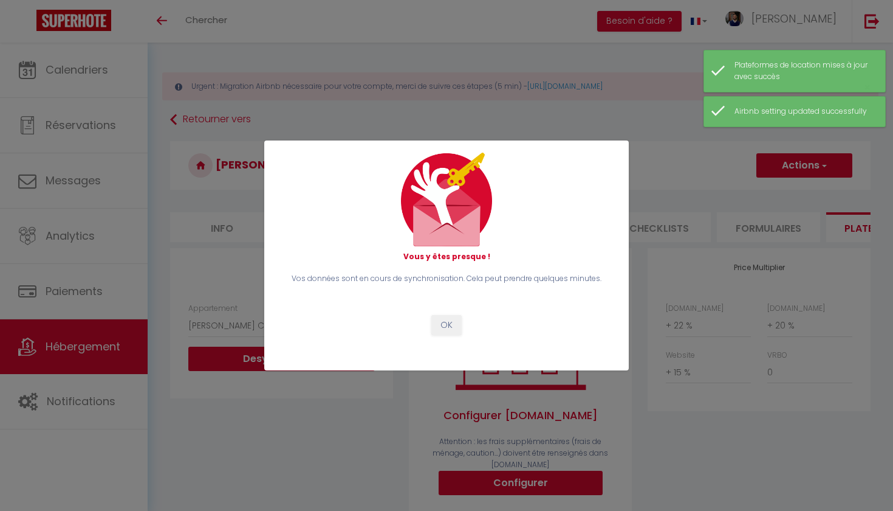
click at [447, 332] on button "OK" at bounding box center [447, 325] width 30 height 21
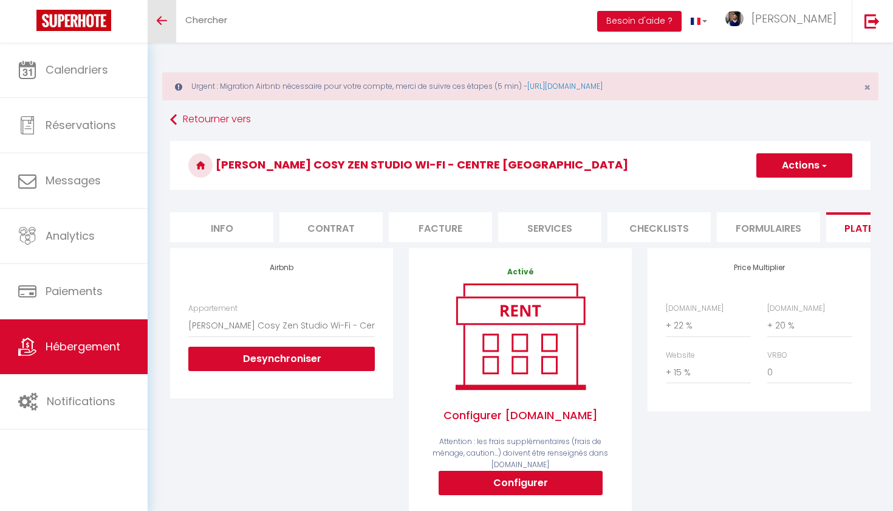
click at [164, 30] on link "Toggle menubar" at bounding box center [162, 21] width 29 height 43
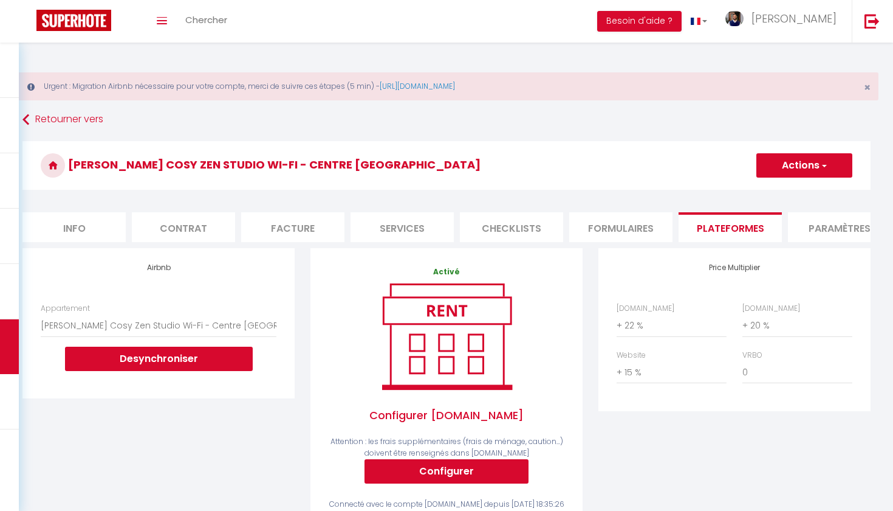
click at [628, 229] on li "Formulaires" at bounding box center [621, 227] width 103 height 30
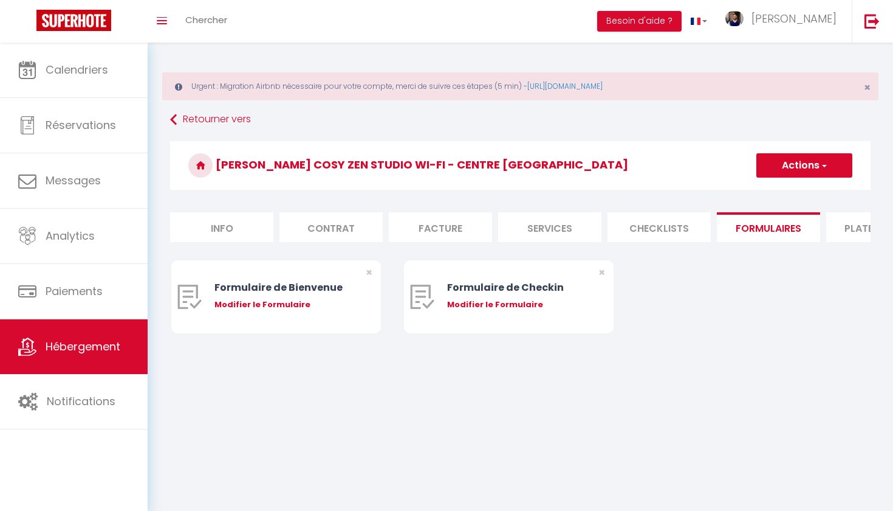
click at [201, 239] on li "Info" at bounding box center [221, 227] width 103 height 30
checkbox input "false"
checkbox input "true"
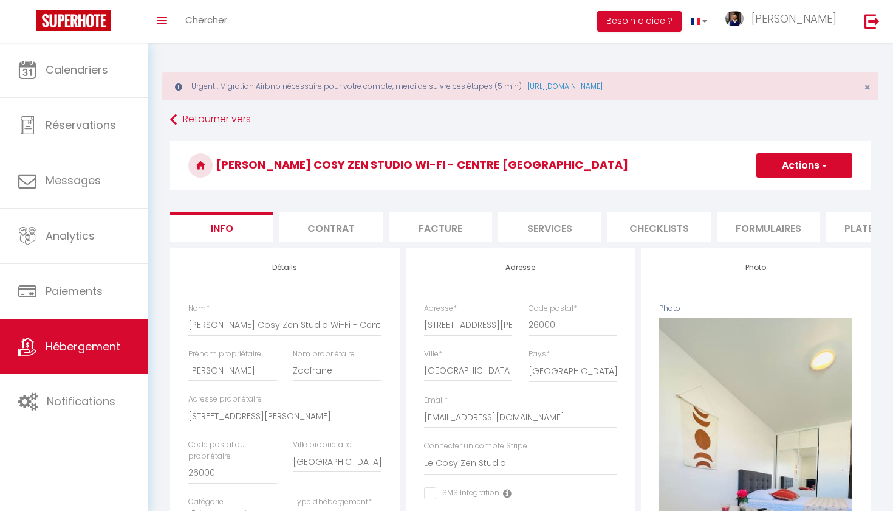
click at [450, 231] on li "Facture" at bounding box center [440, 227] width 103 height 30
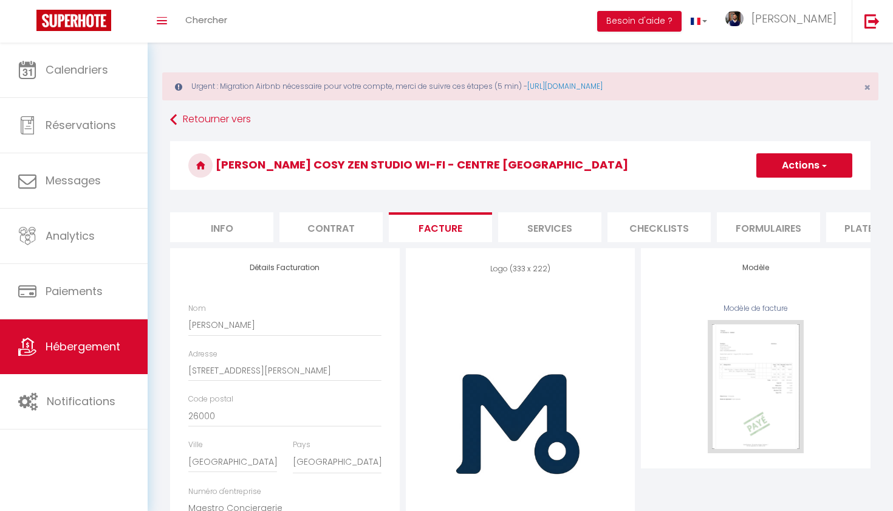
click at [363, 221] on li "Contrat" at bounding box center [331, 227] width 103 height 30
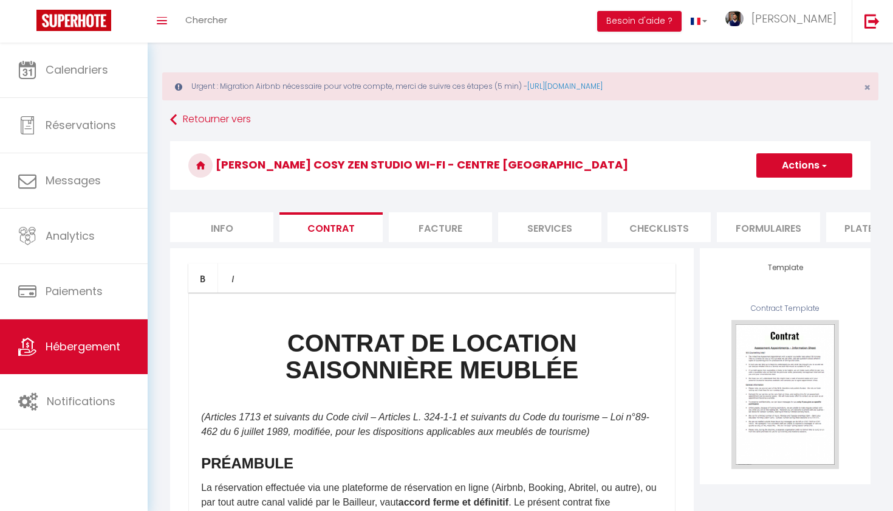
click at [835, 222] on li "Plateformes" at bounding box center [878, 227] width 103 height 30
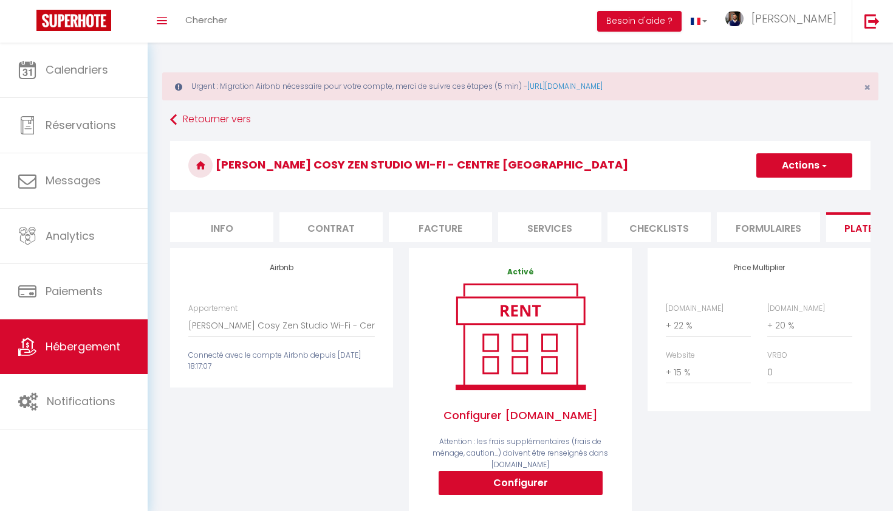
click at [103, 346] on span "Hébergement" at bounding box center [83, 346] width 75 height 15
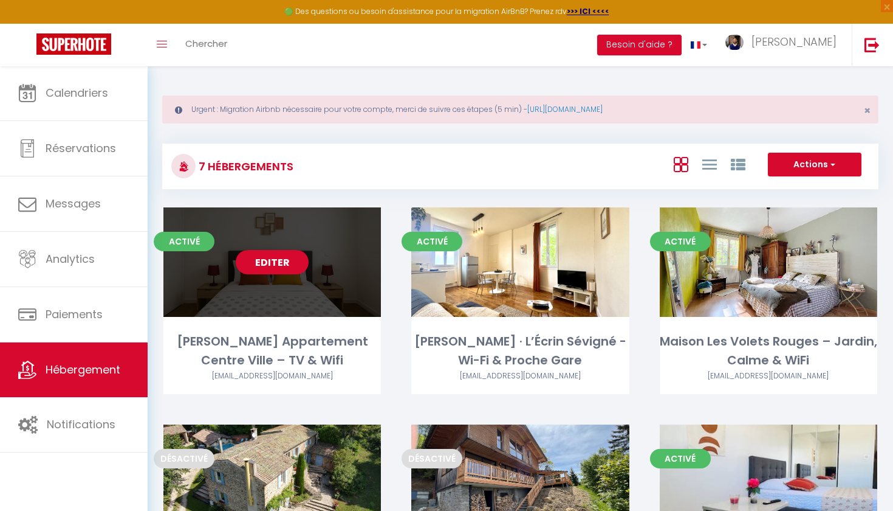
click at [286, 215] on div "Editer" at bounding box center [272, 261] width 218 height 109
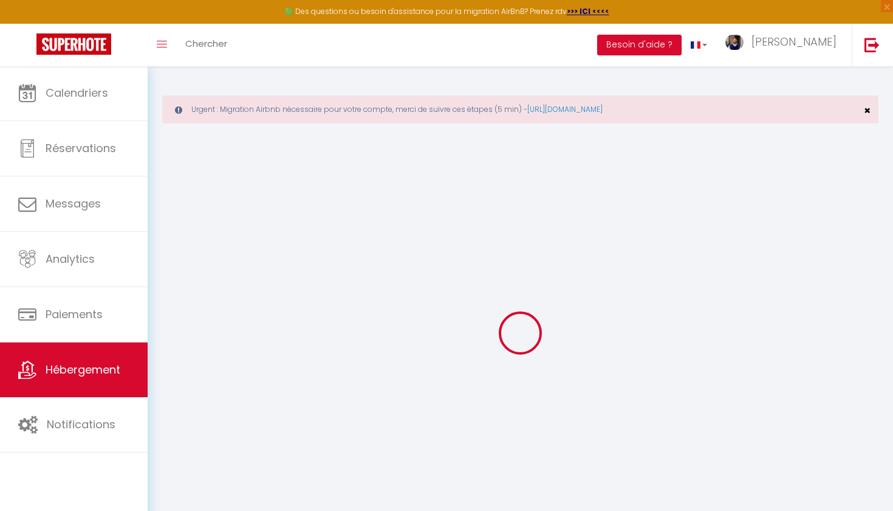
click at [870, 111] on span "×" at bounding box center [867, 110] width 7 height 15
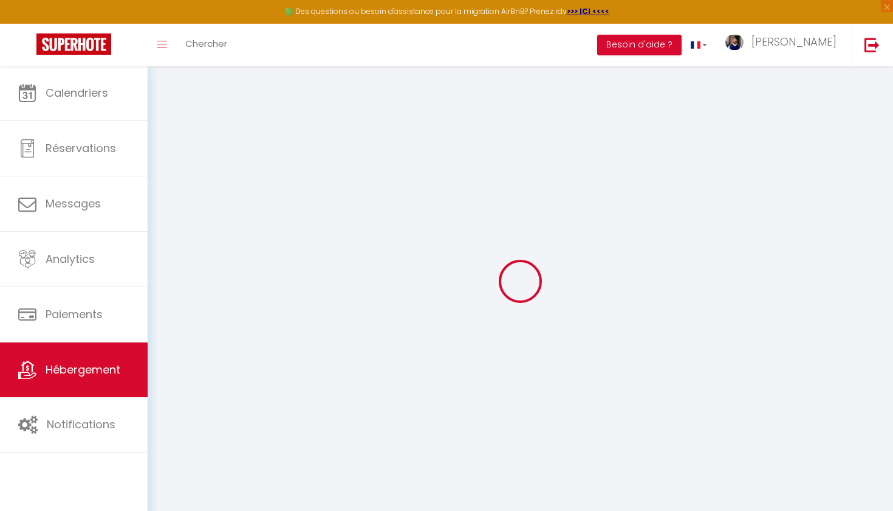
checkbox input "false"
checkbox input "true"
select select "16:00"
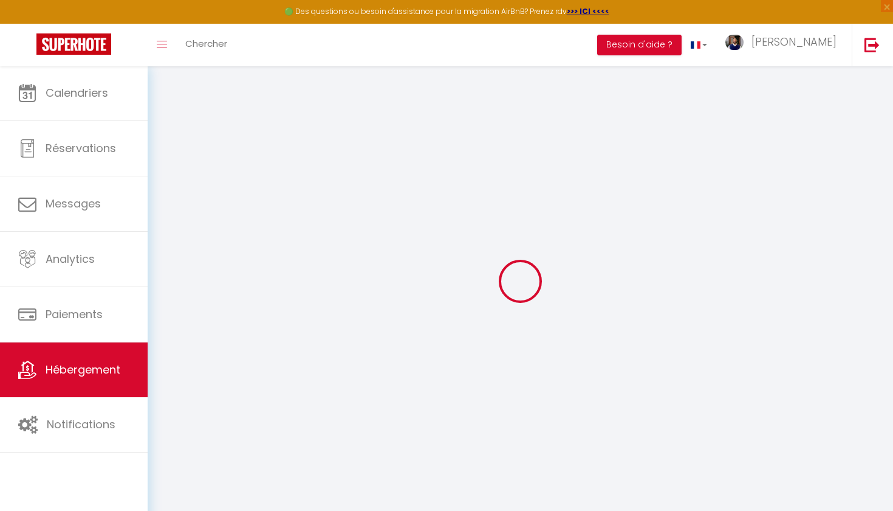
select select
select select "10:00"
select select "30"
select select "120"
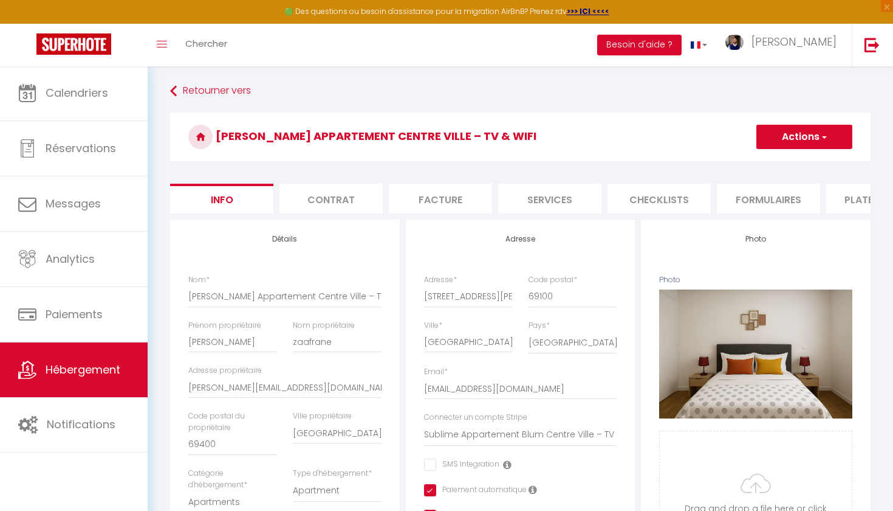
click at [354, 188] on li "Contrat" at bounding box center [331, 199] width 103 height 30
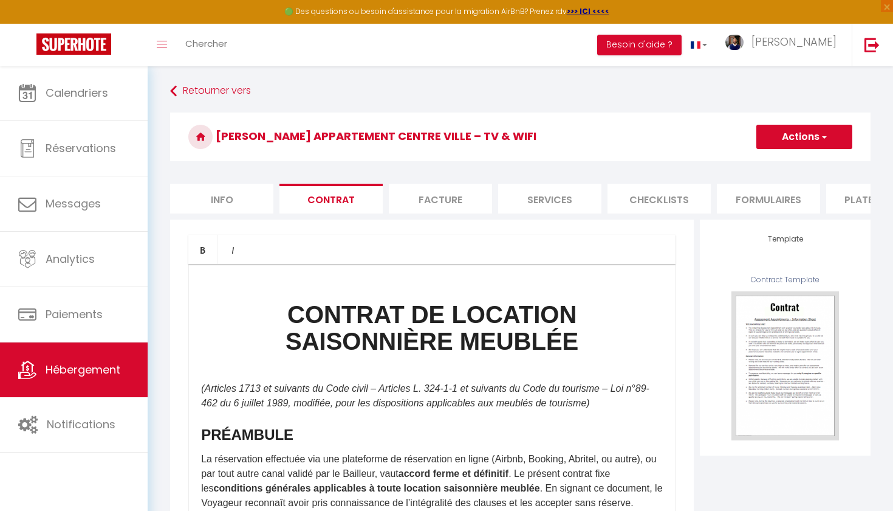
click at [463, 195] on li "Facture" at bounding box center [440, 199] width 103 height 30
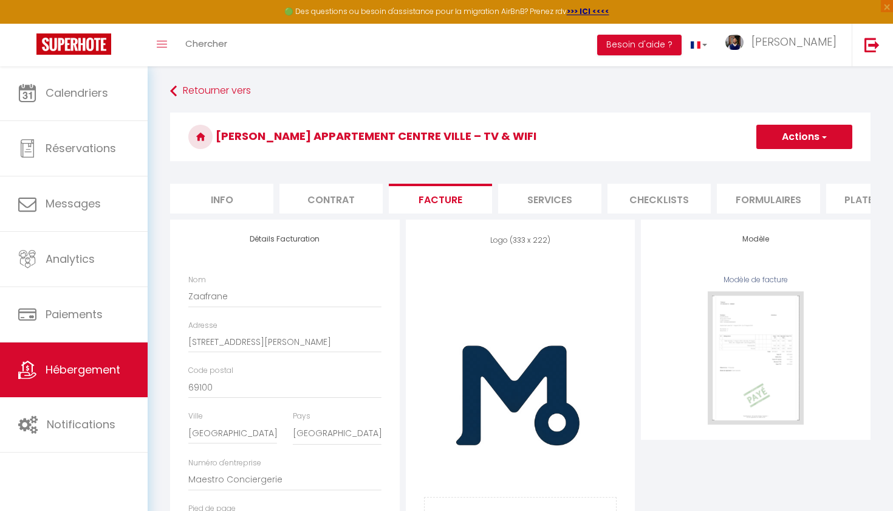
click at [551, 211] on li "Services" at bounding box center [549, 199] width 103 height 30
select select
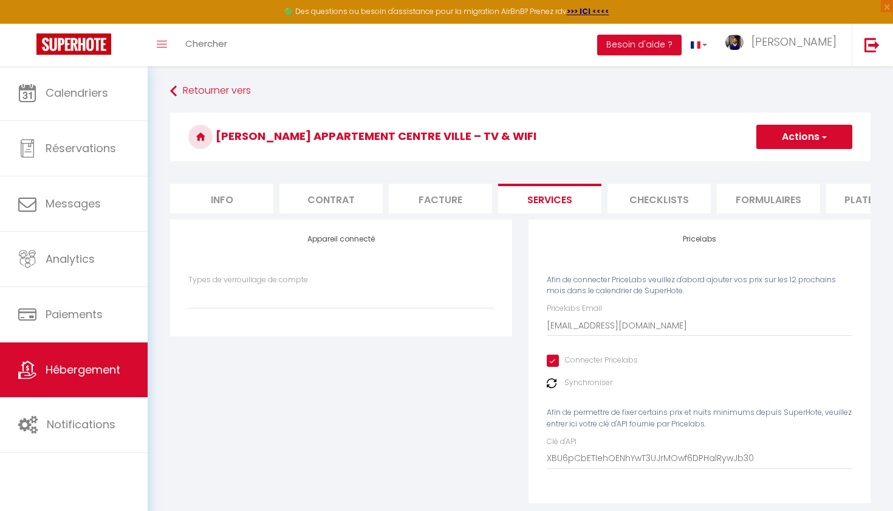
click at [652, 199] on li "Checklists" at bounding box center [659, 199] width 103 height 30
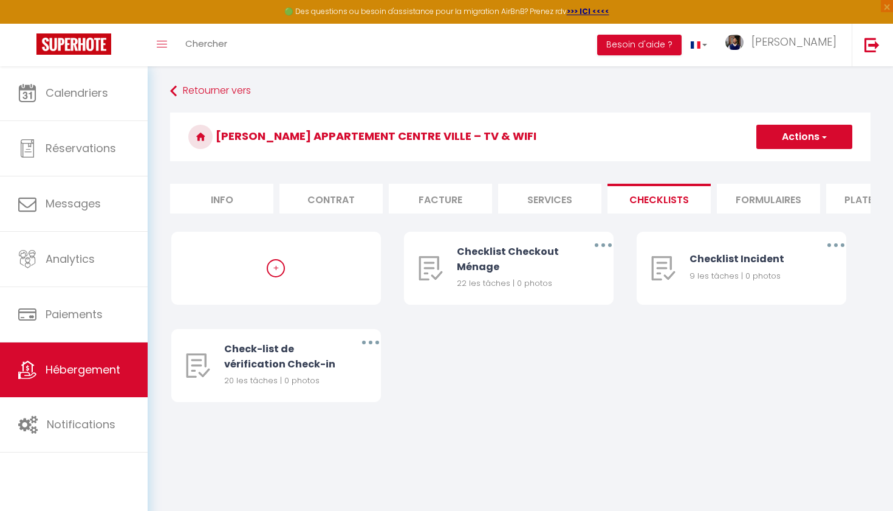
click at [771, 197] on li "Formulaires" at bounding box center [768, 199] width 103 height 30
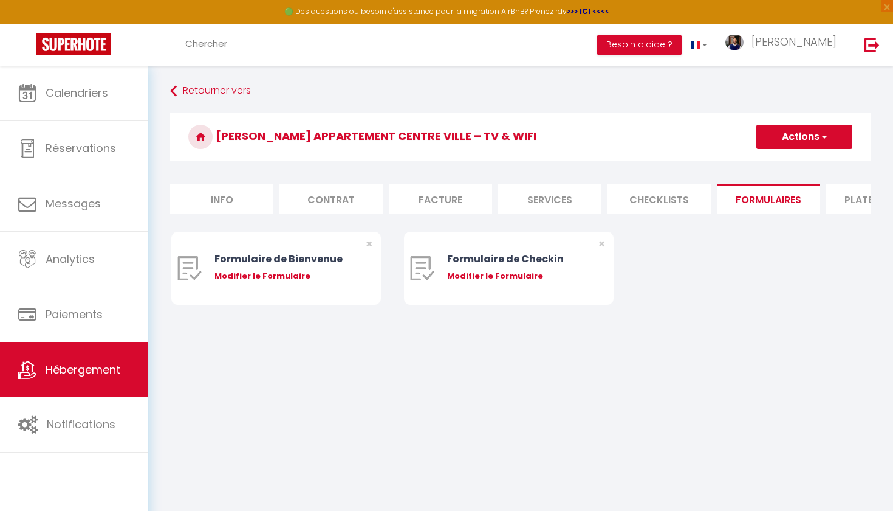
click at [842, 196] on li "Plateformes" at bounding box center [878, 199] width 103 height 30
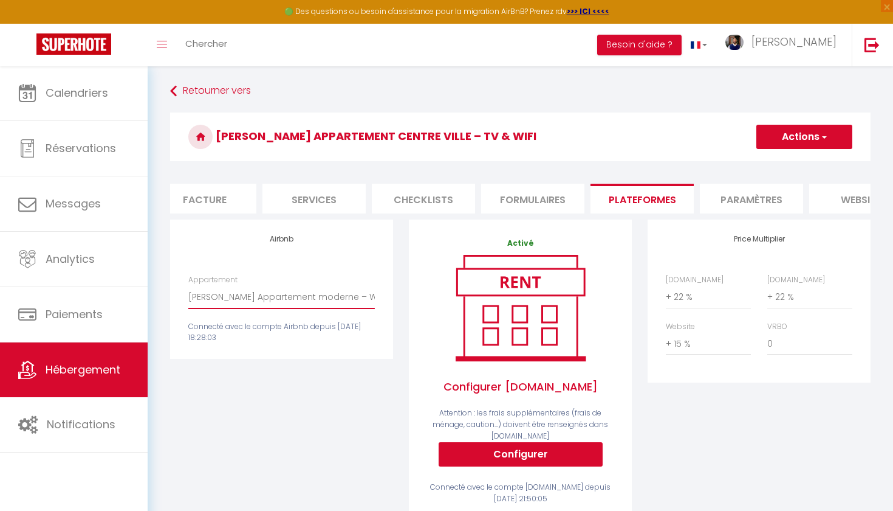
scroll to position [0, 238]
click at [769, 199] on li "Paramètres" at bounding box center [749, 199] width 103 height 30
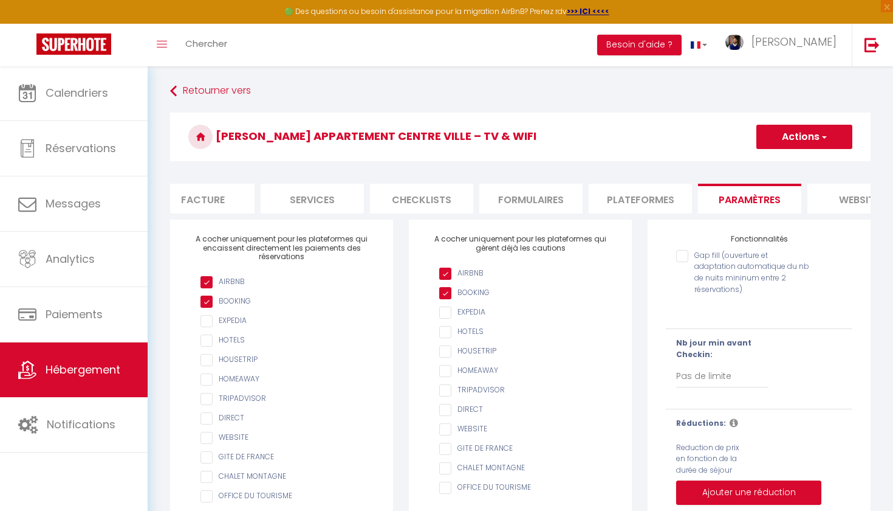
click at [103, 389] on link "Hébergement" at bounding box center [74, 369] width 148 height 55
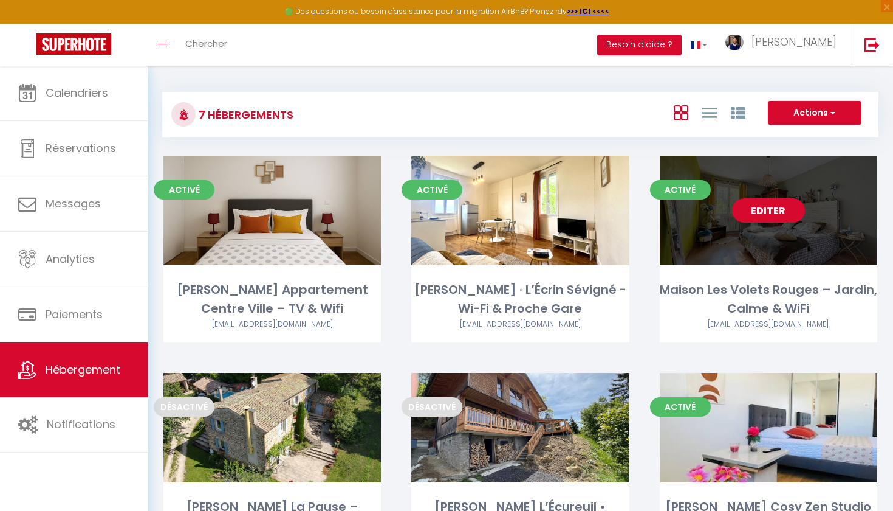
click at [780, 212] on link "Editer" at bounding box center [768, 210] width 73 height 24
select select "3"
select select "2"
select select "1"
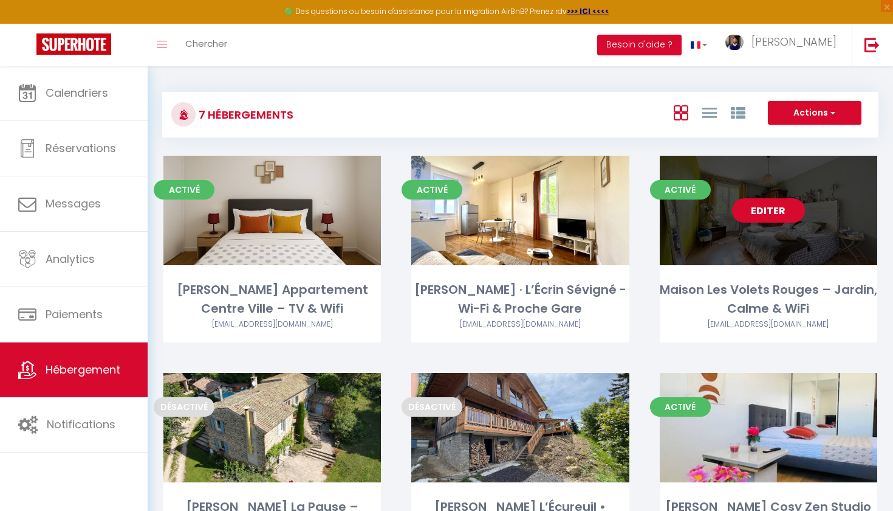
select select
select select "28"
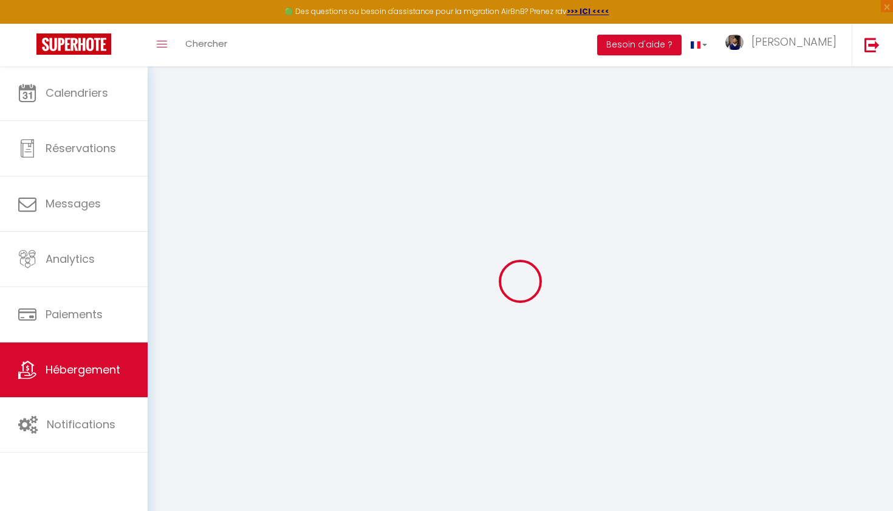
select select
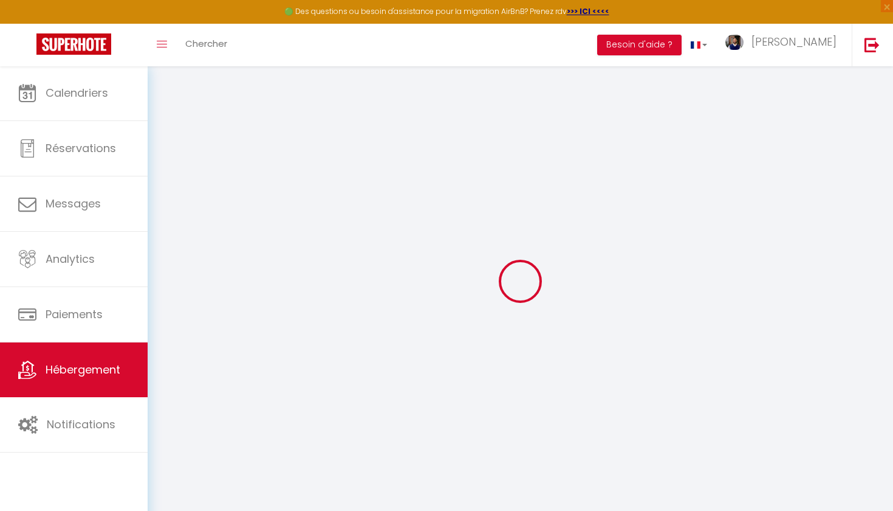
select select
checkbox input "false"
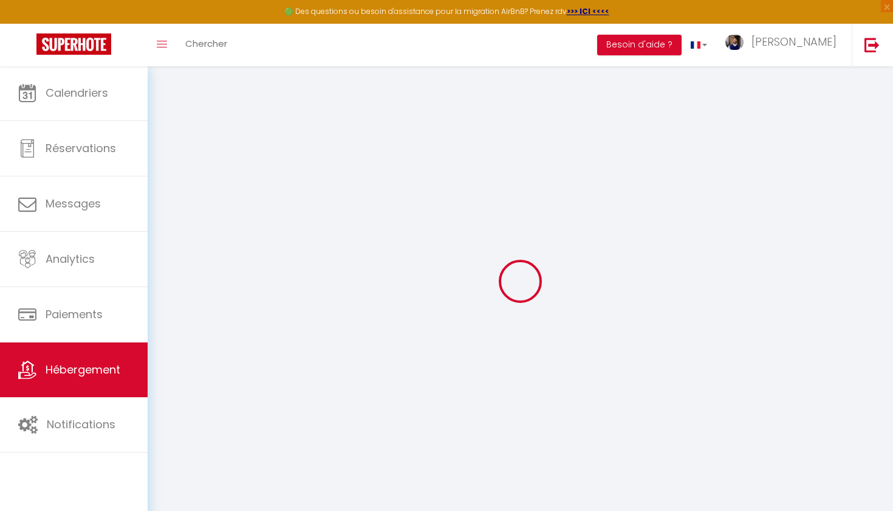
select select
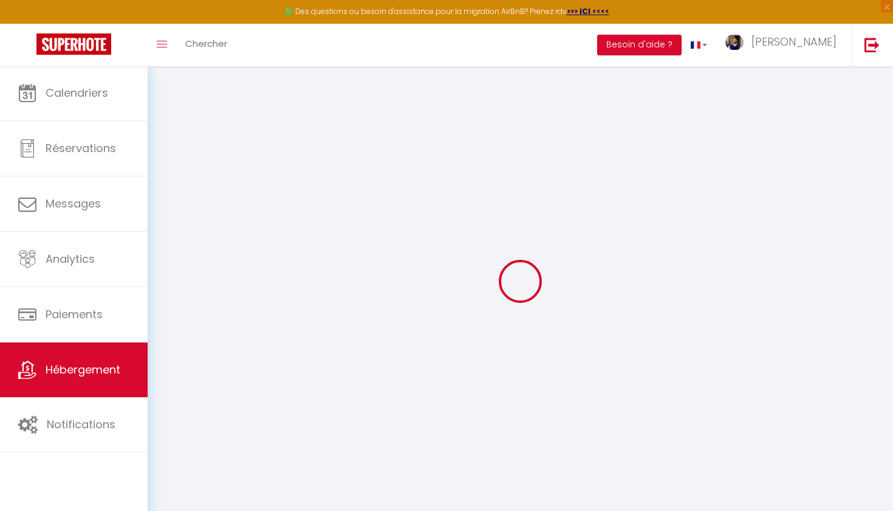
select select
checkbox input "false"
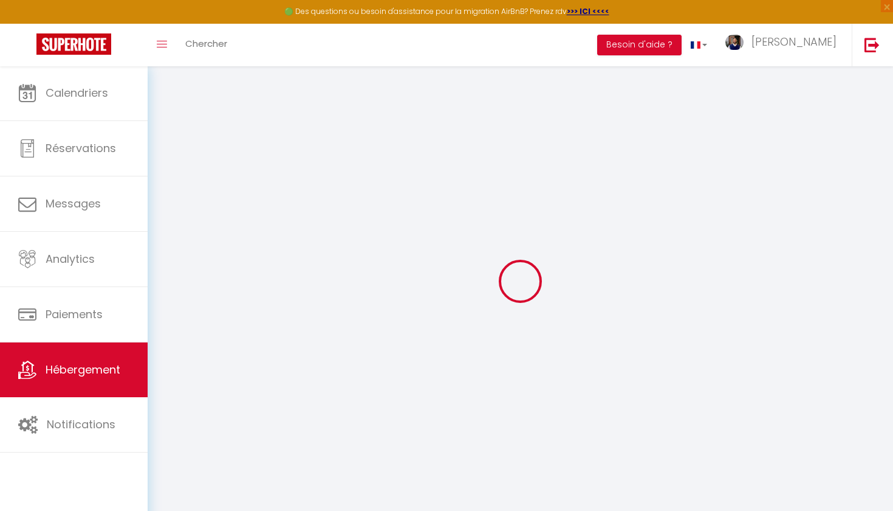
checkbox input "false"
select select
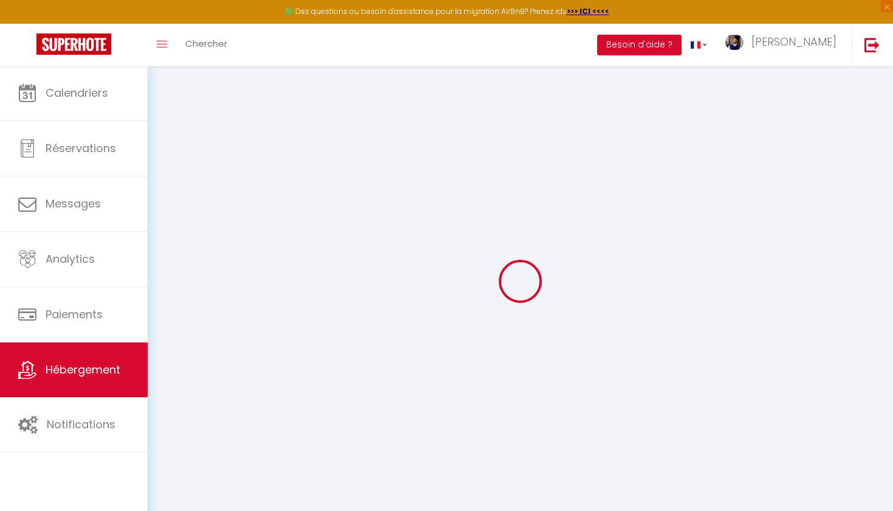
select select
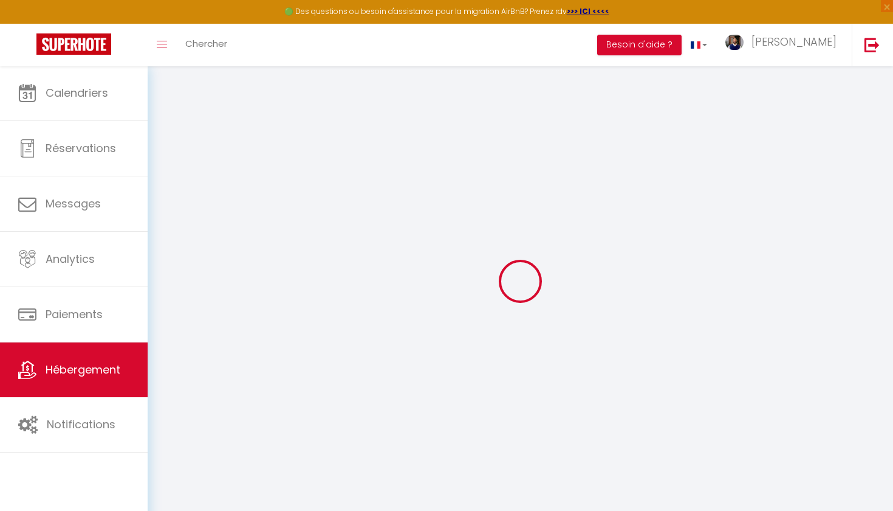
checkbox input "false"
select select
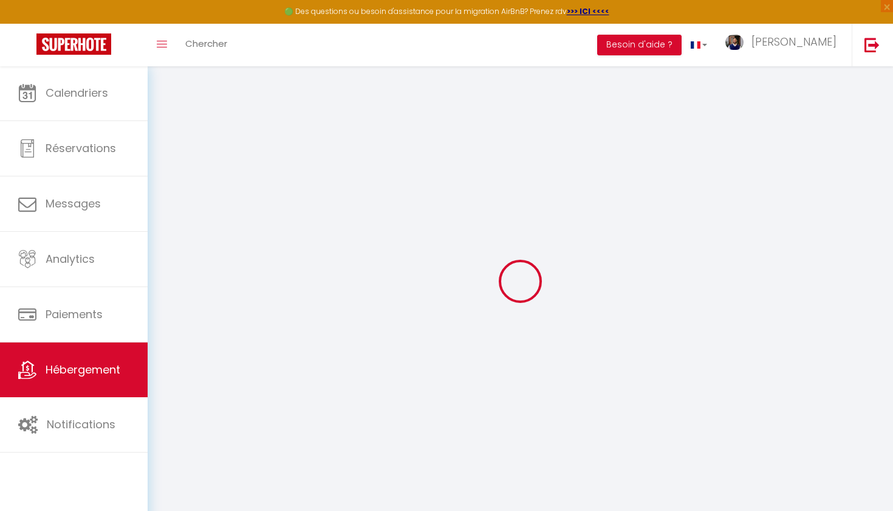
select select
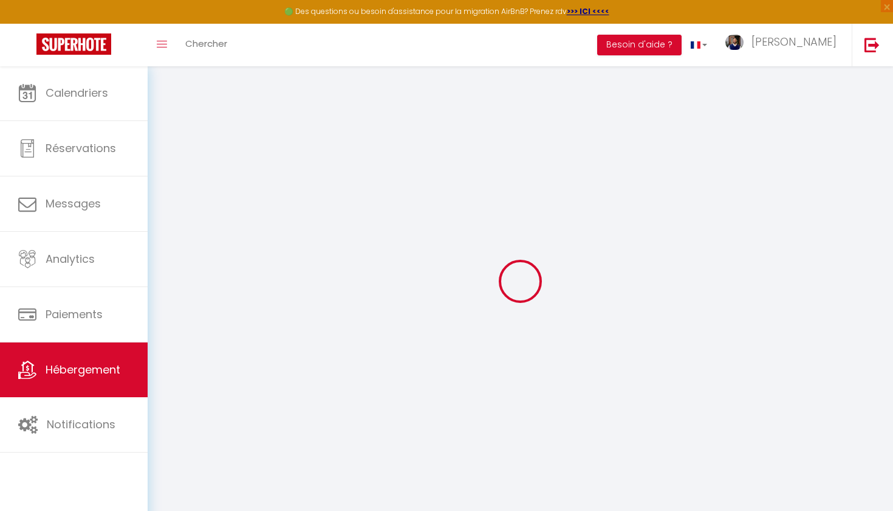
select select
checkbox input "false"
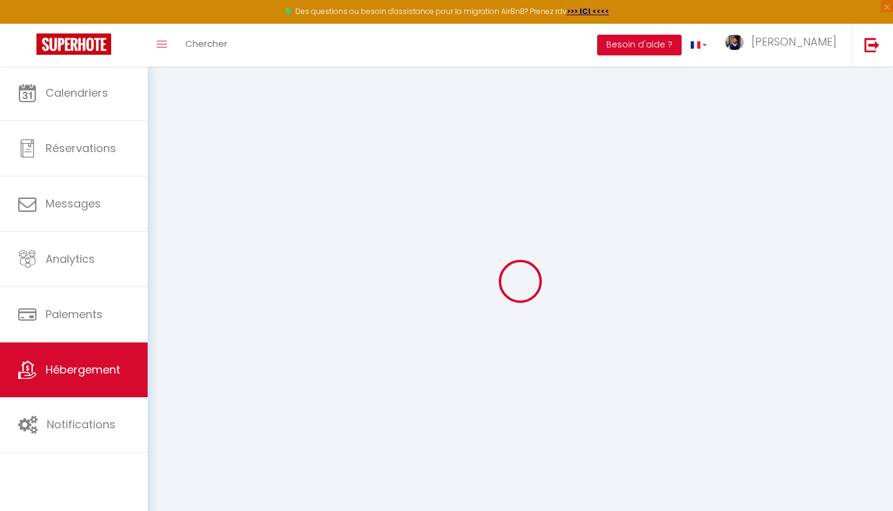
checkbox input "false"
select select
type input "Maison Les Volets Rouges – Jardin, Calme & WiFi"
type input "Kamel"
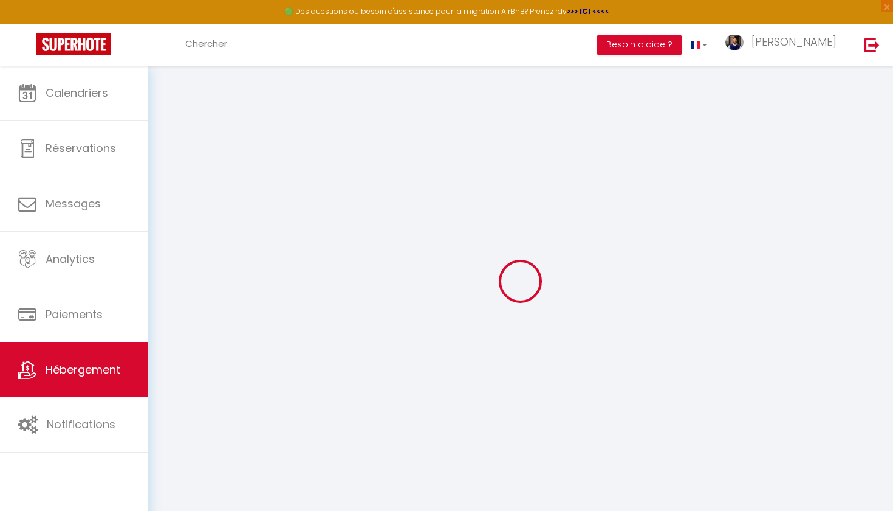
type input "Hamadou"
type input "40 Chem. du Buis"
type input "26270"
type input "Loriol-sur-Drôme"
select select "8"
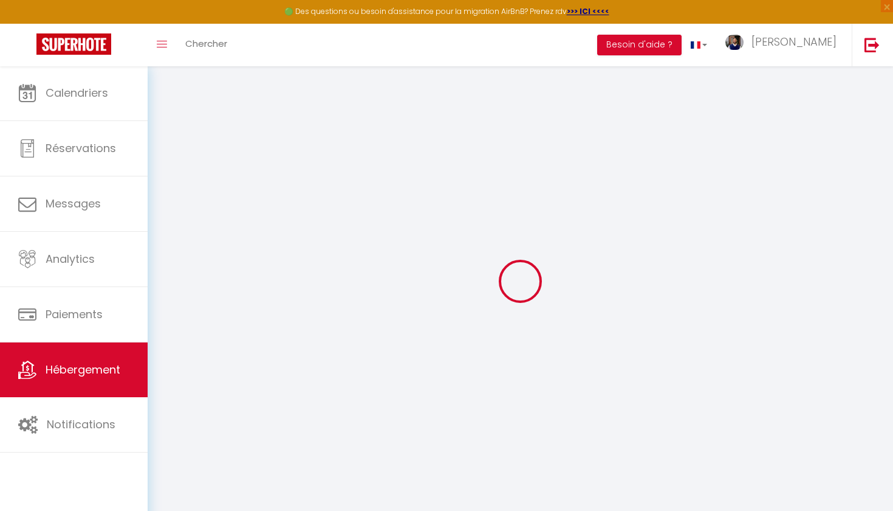
select select "5"
type input "190"
type input "135"
type input "4.55"
type input "400"
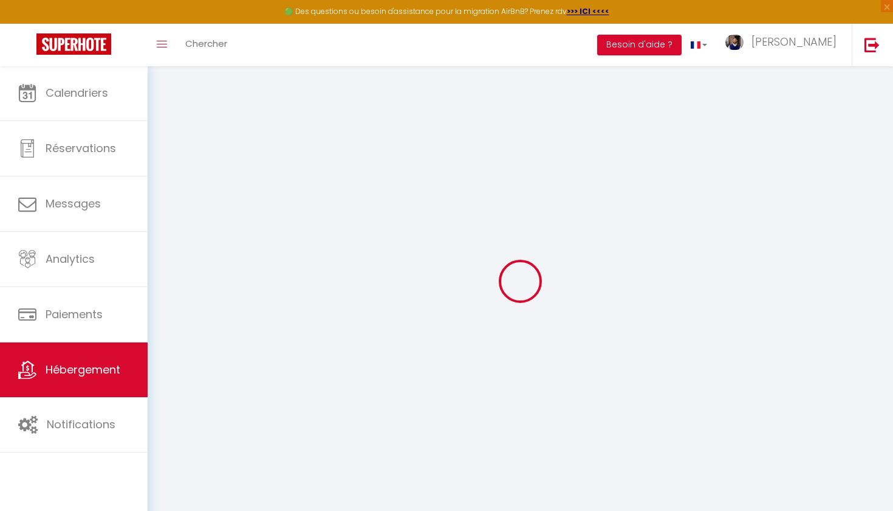
select select
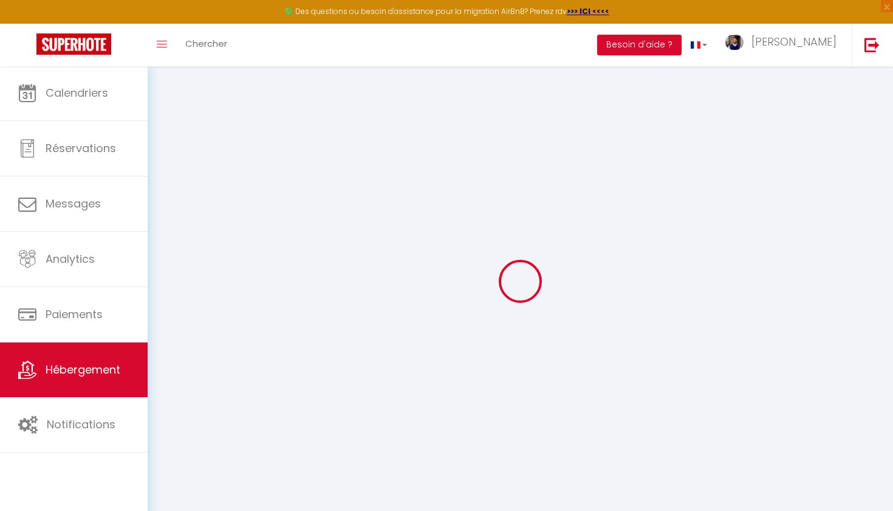
type input "40 Chem. du Buis"
type input "26270"
type input "Loriol-sur-Drôme"
type input "[EMAIL_ADDRESS][DOMAIN_NAME]"
select select
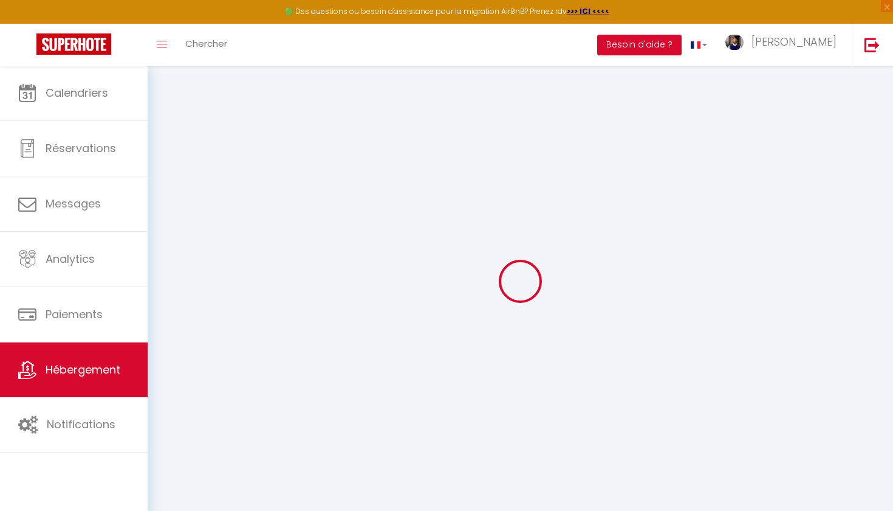
checkbox input "false"
type input "135"
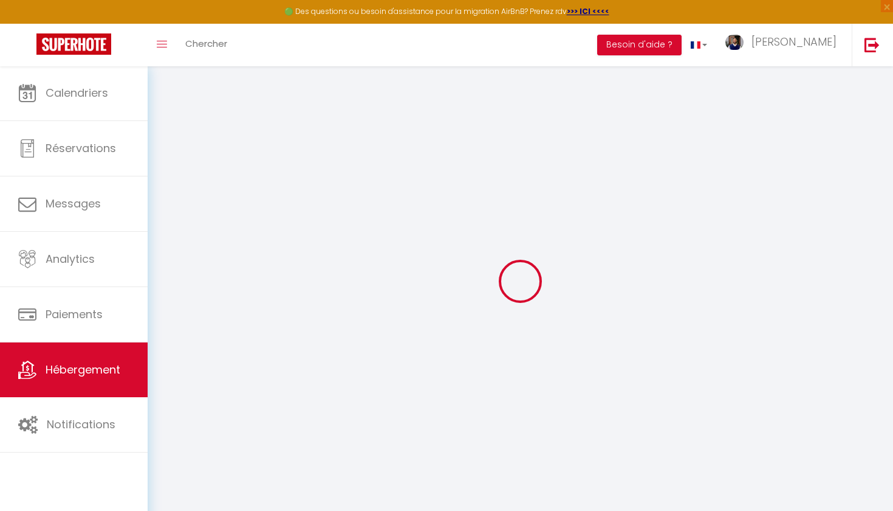
type input "0"
type input "65"
type input "0"
select select
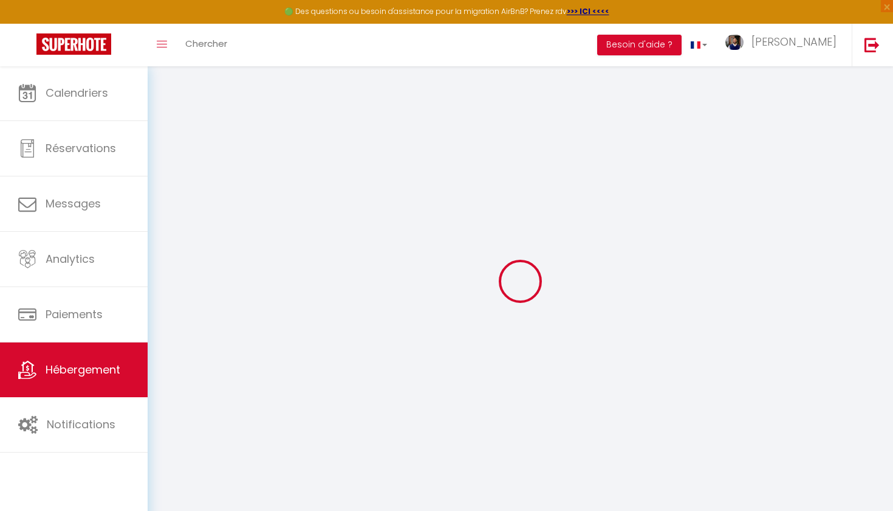
checkbox input "false"
select select "16:00"
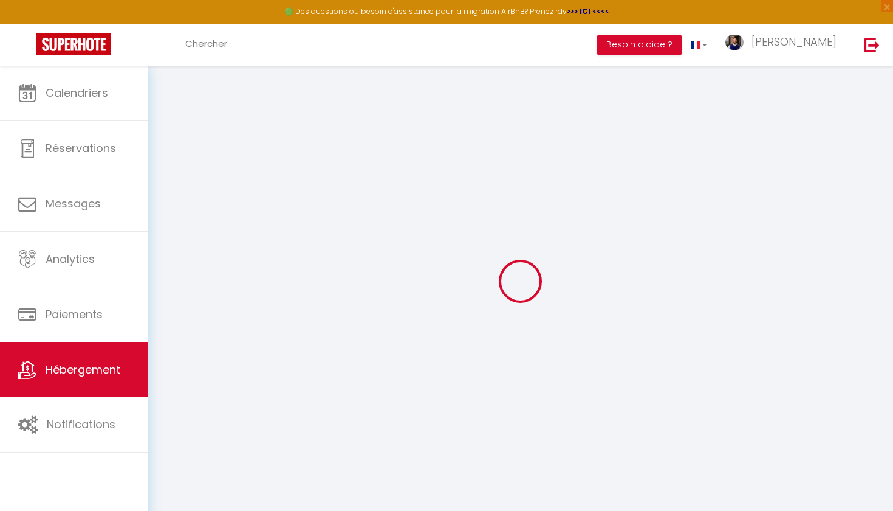
select select
select select "10:00"
select select "30"
select select "120"
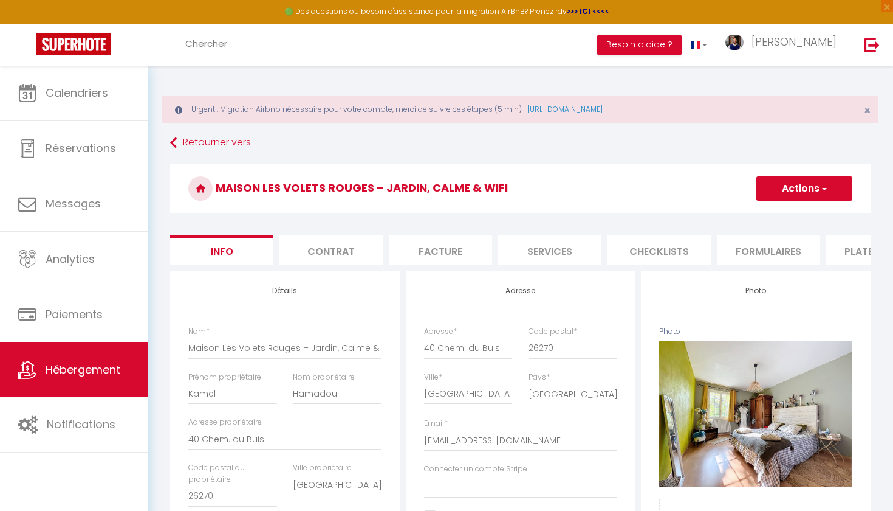
select select
checkbox input "false"
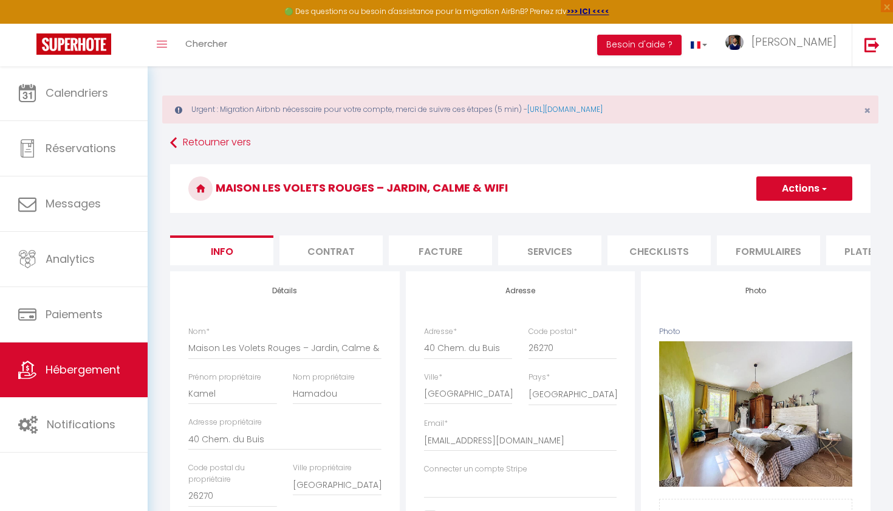
checkbox input "false"
click at [354, 260] on li "Contrat" at bounding box center [331, 250] width 103 height 30
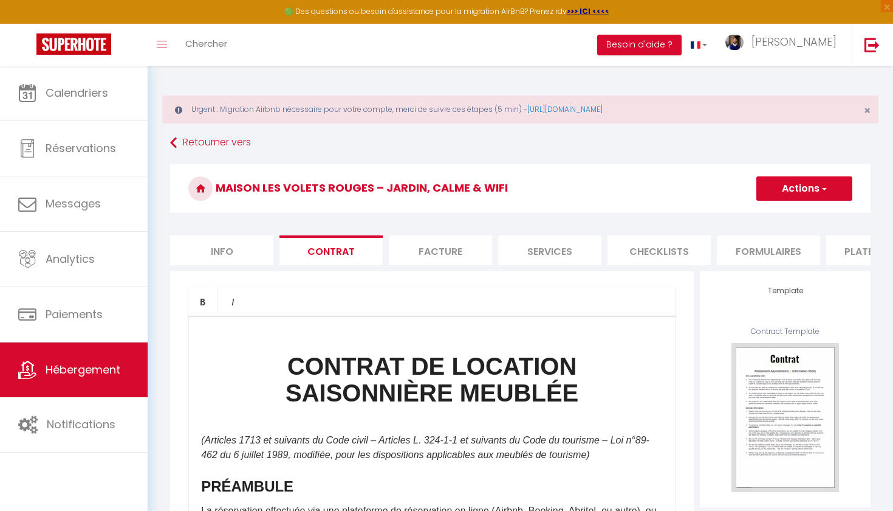
click at [539, 252] on li "Services" at bounding box center [549, 250] width 103 height 30
select select
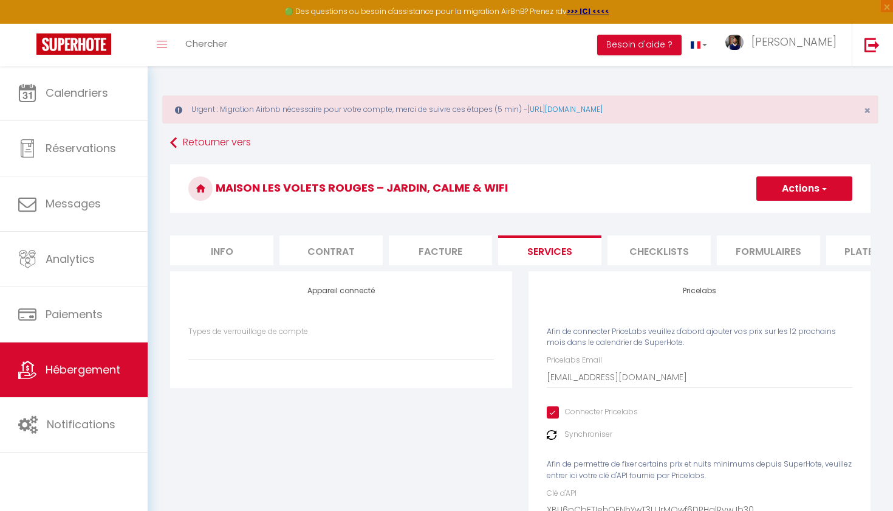
click at [670, 260] on li "Checklists" at bounding box center [659, 250] width 103 height 30
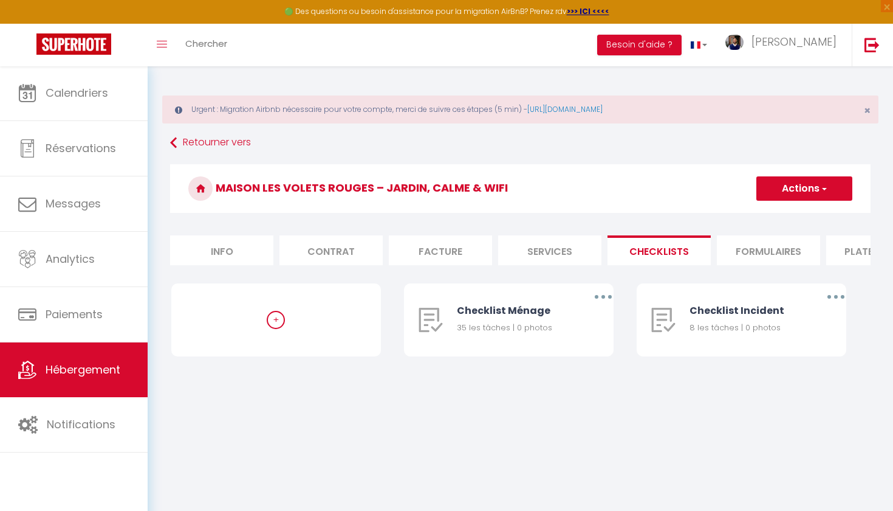
click at [769, 250] on li "Formulaires" at bounding box center [768, 250] width 103 height 30
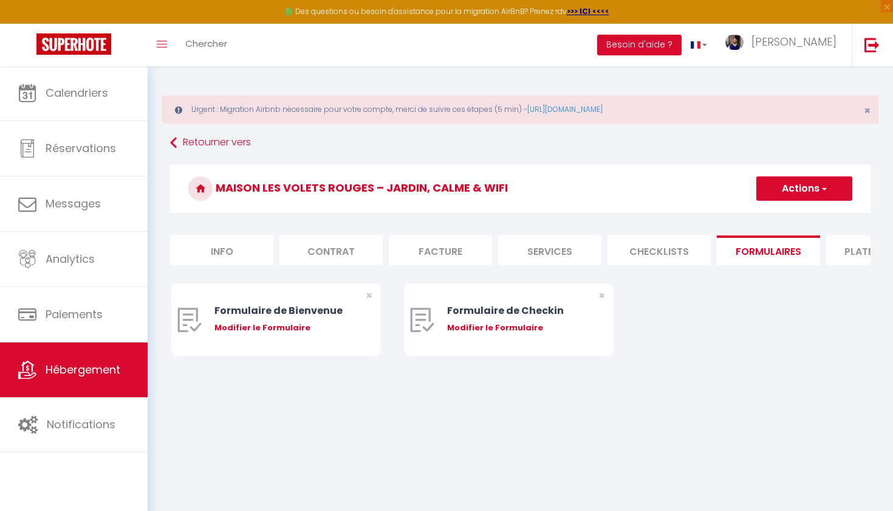
click at [869, 244] on li "Plateformes" at bounding box center [878, 250] width 103 height 30
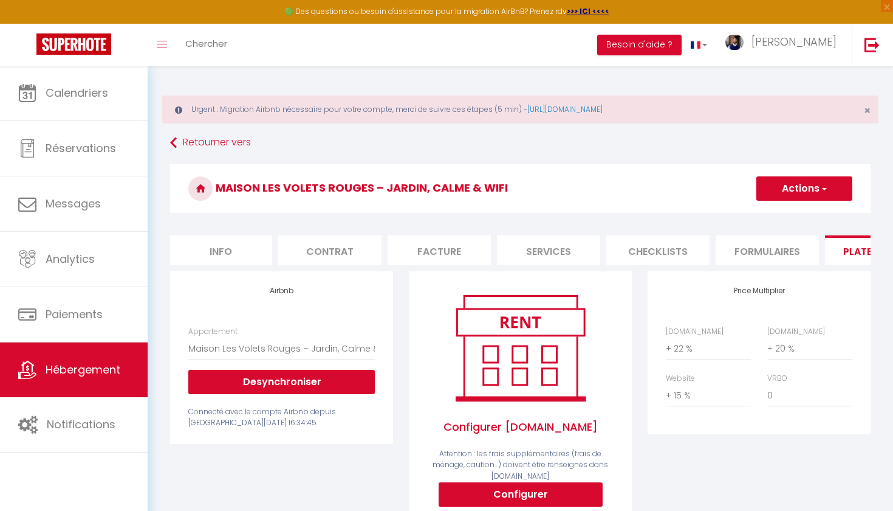
click at [115, 380] on link "Hébergement" at bounding box center [74, 369] width 148 height 55
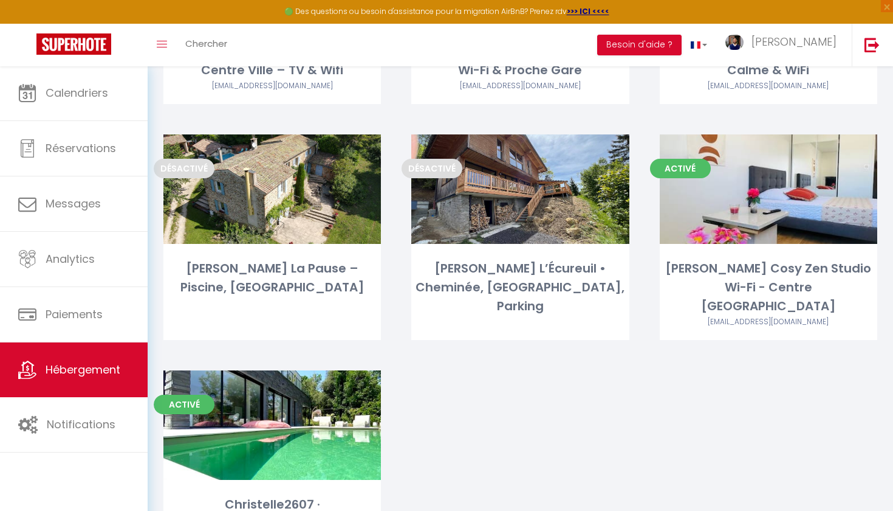
scroll to position [305, 0]
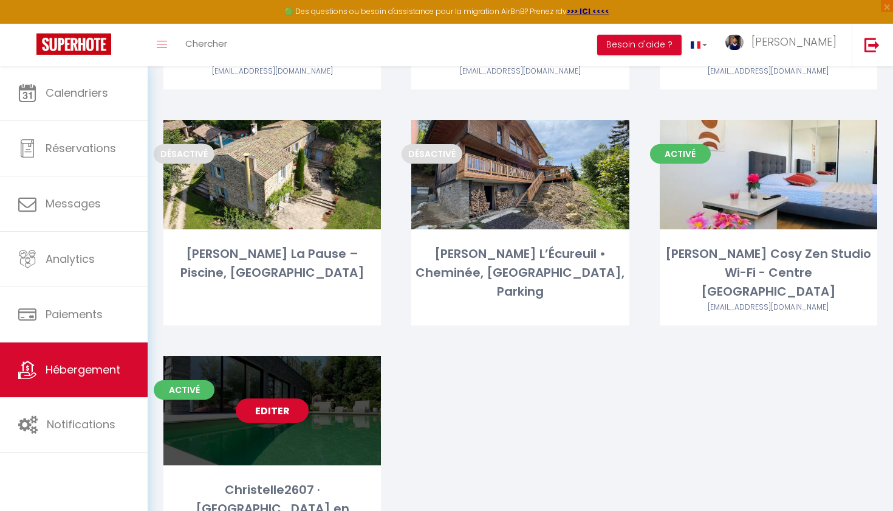
click at [292, 398] on link "Editer" at bounding box center [272, 410] width 73 height 24
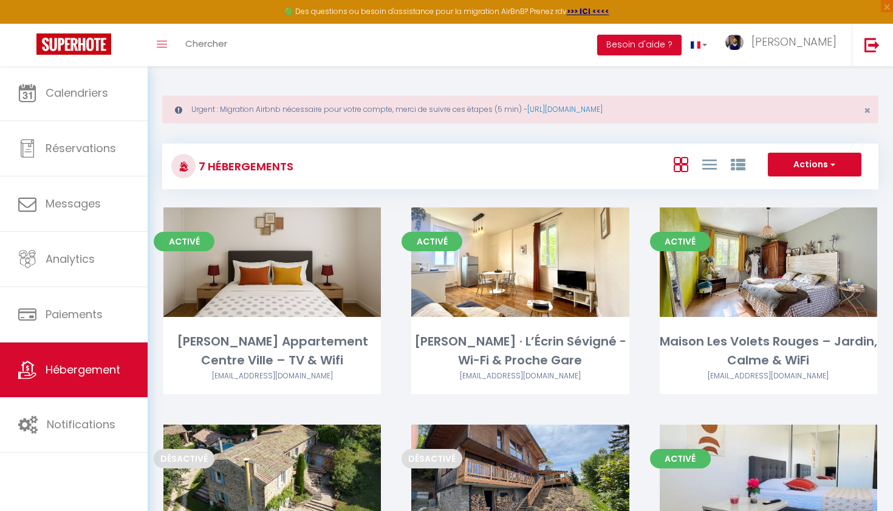
scroll to position [0, 0]
click at [831, 53] on link "[PERSON_NAME]" at bounding box center [785, 45] width 136 height 43
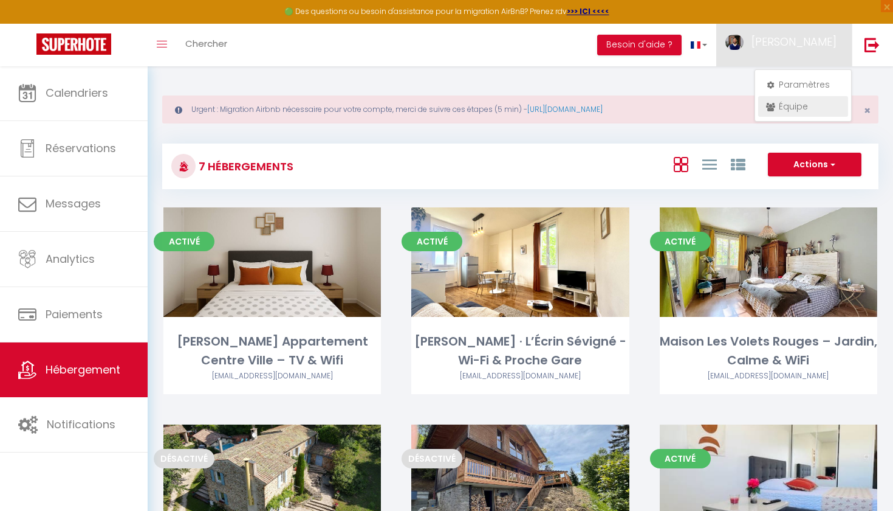
click at [798, 106] on link "Équipe" at bounding box center [804, 106] width 90 height 21
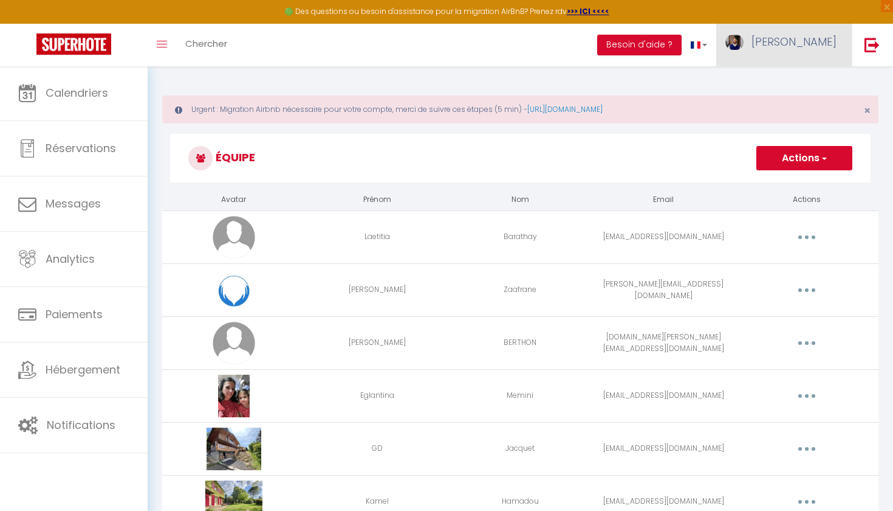
click at [811, 50] on link "[PERSON_NAME]" at bounding box center [785, 45] width 136 height 43
click at [788, 83] on link "Paramètres" at bounding box center [804, 84] width 90 height 21
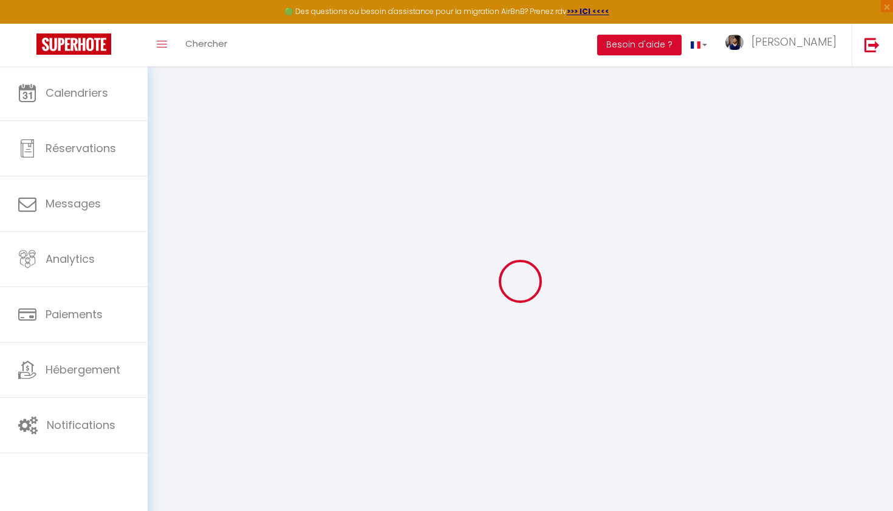
type input "kCN83fId0uVlgPyld5enOEEcR"
type input "PMaR9hxeWuRlOKM78KY2TaifB"
type input "https://app.superhote.com/#/get-available-rentals/PMaR9hxeWuRlOKM78KY2TaifB"
select select "fr"
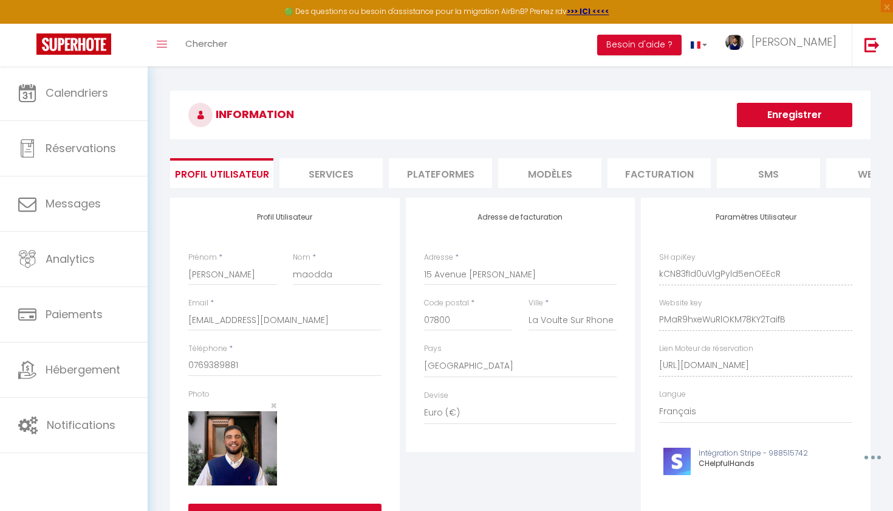
click at [359, 177] on li "Services" at bounding box center [331, 173] width 103 height 30
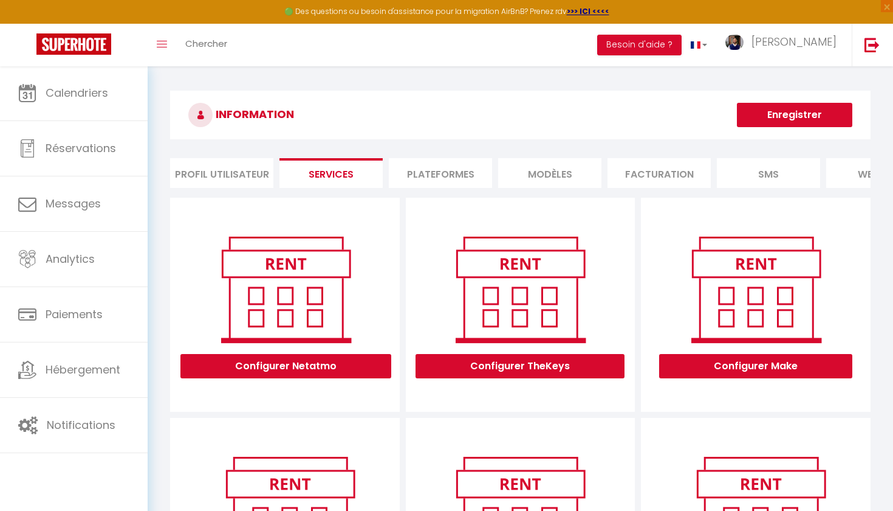
click at [450, 172] on li "Plateformes" at bounding box center [440, 173] width 103 height 30
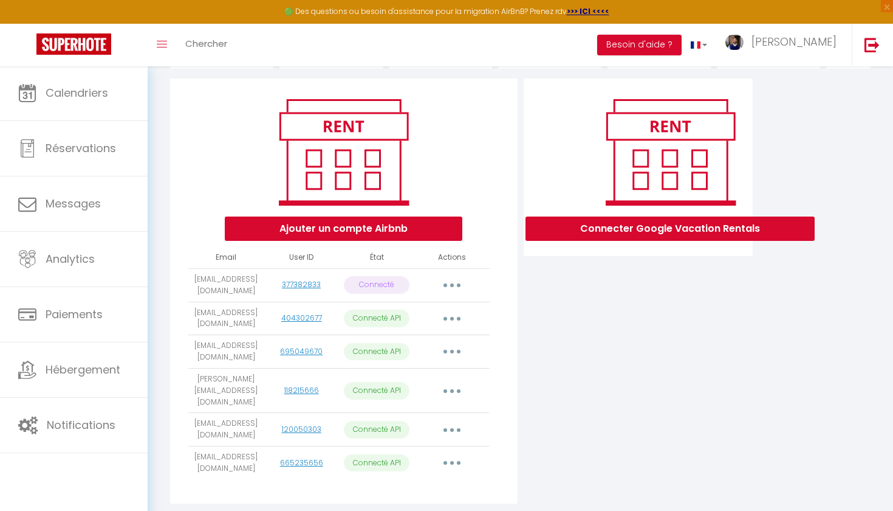
scroll to position [122, 0]
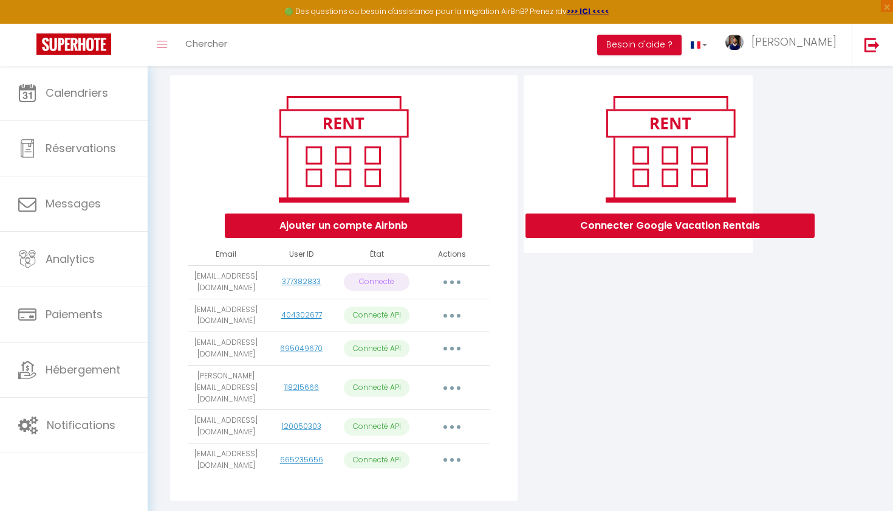
click at [455, 309] on button "button" at bounding box center [452, 315] width 34 height 19
click at [508, 315] on div "Ajouter un compte Airbnb Email User ID État Actions emaodda@gmail.com 377382833…" at bounding box center [343, 287] width 347 height 425
click at [460, 312] on button "button" at bounding box center [452, 315] width 34 height 19
click at [439, 337] on link "Importer les appartements" at bounding box center [398, 342] width 134 height 21
select select "57035"
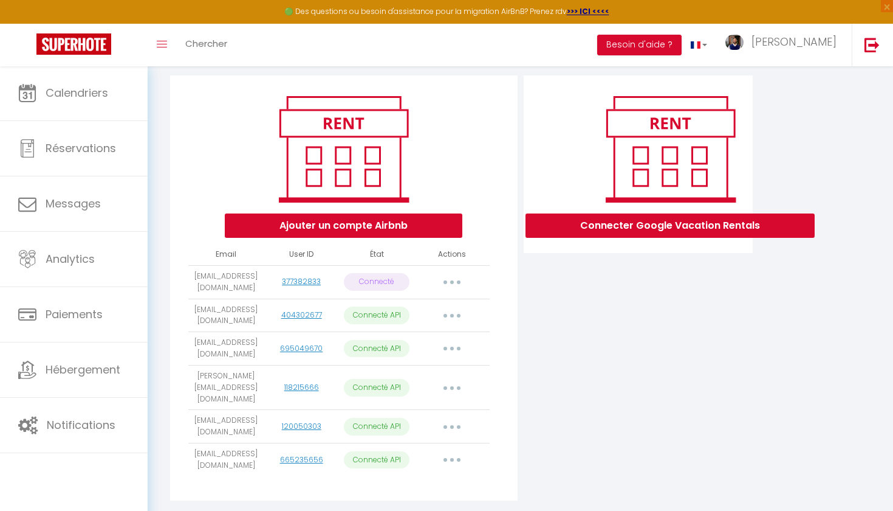
select select "69052"
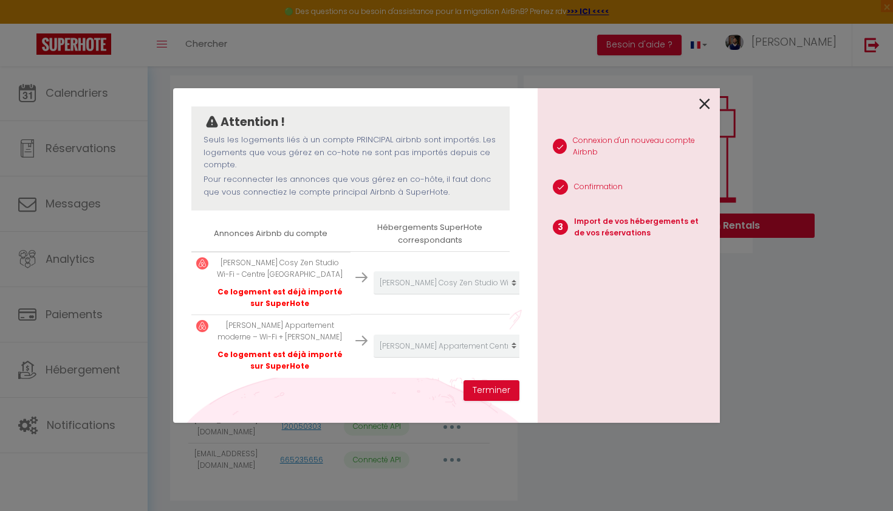
scroll to position [103, 0]
click at [708, 104] on icon at bounding box center [705, 104] width 11 height 18
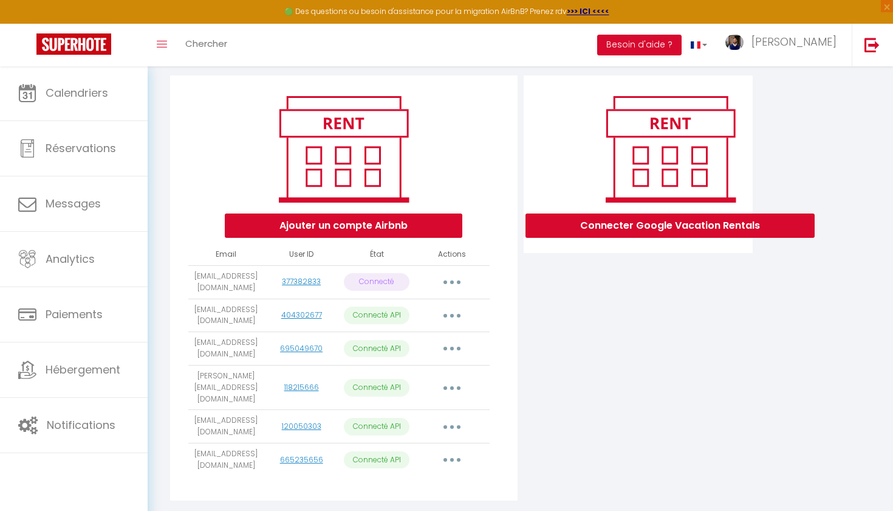
click at [452, 348] on button "button" at bounding box center [452, 348] width 34 height 19
click at [439, 373] on link "Importer les appartements" at bounding box center [398, 376] width 134 height 21
select select
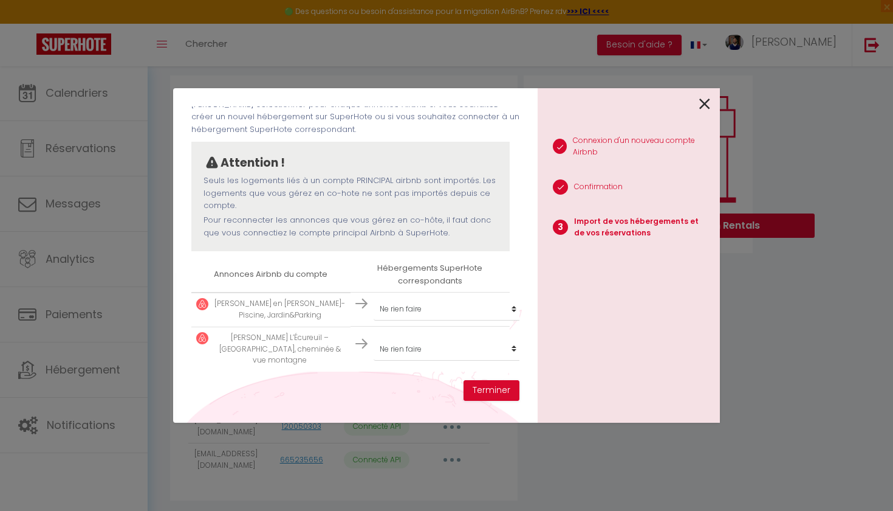
scroll to position [49, 0]
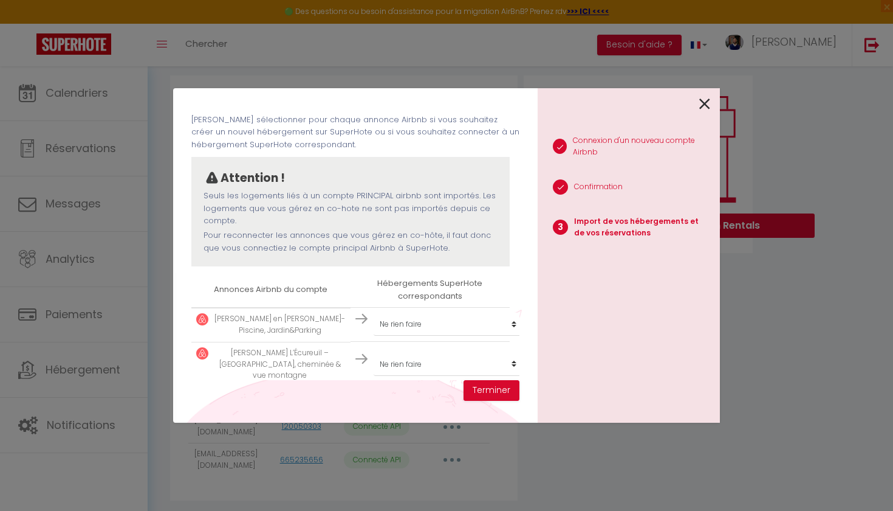
click at [707, 103] on icon at bounding box center [705, 104] width 11 height 18
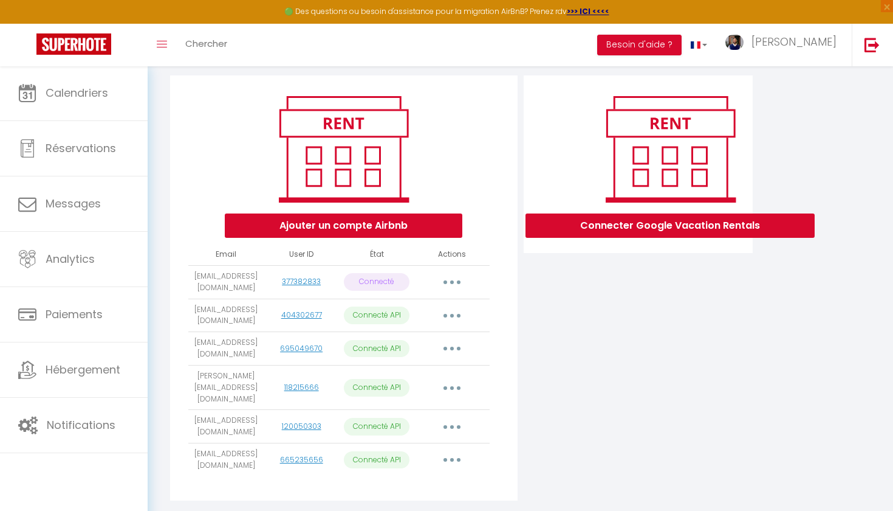
click at [456, 349] on button "button" at bounding box center [452, 348] width 34 height 19
click at [426, 379] on link "Importer les appartements" at bounding box center [398, 376] width 134 height 21
select select
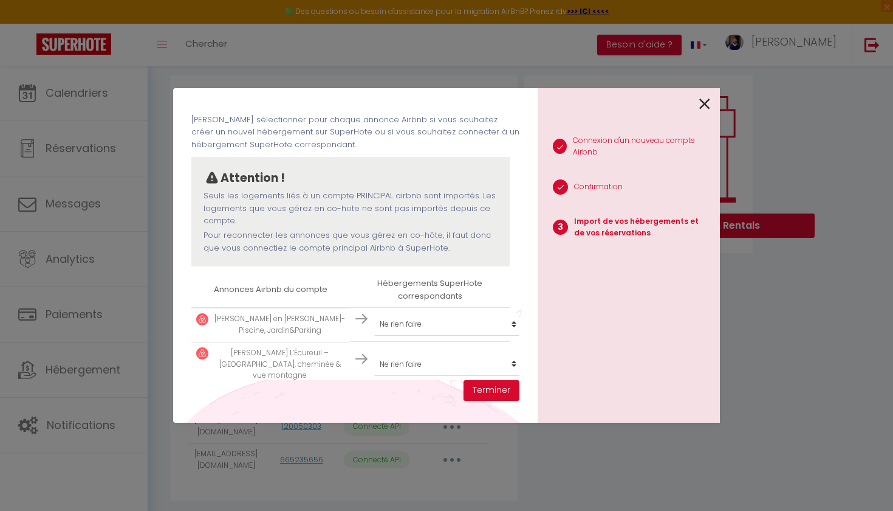
click at [707, 102] on icon at bounding box center [705, 104] width 11 height 18
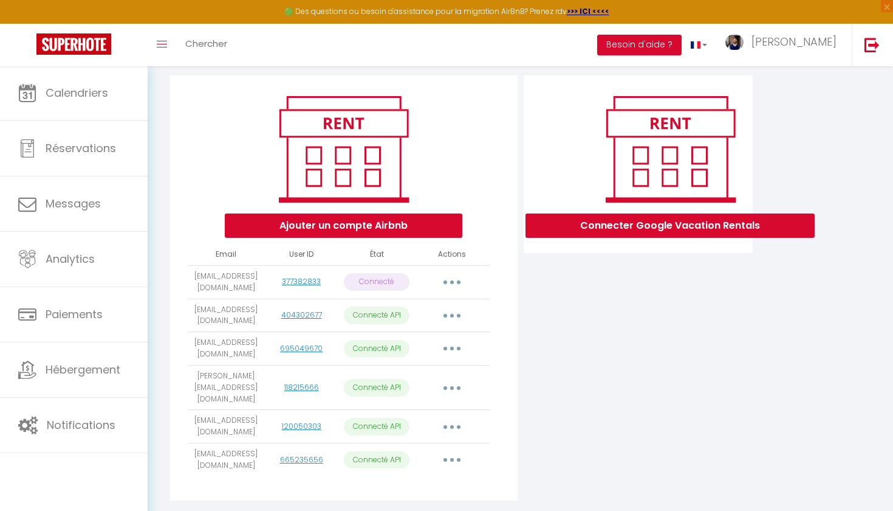
click at [452, 381] on button "button" at bounding box center [452, 386] width 34 height 19
click at [442, 405] on link "Importer les appartements" at bounding box center [398, 415] width 134 height 21
select select "66606"
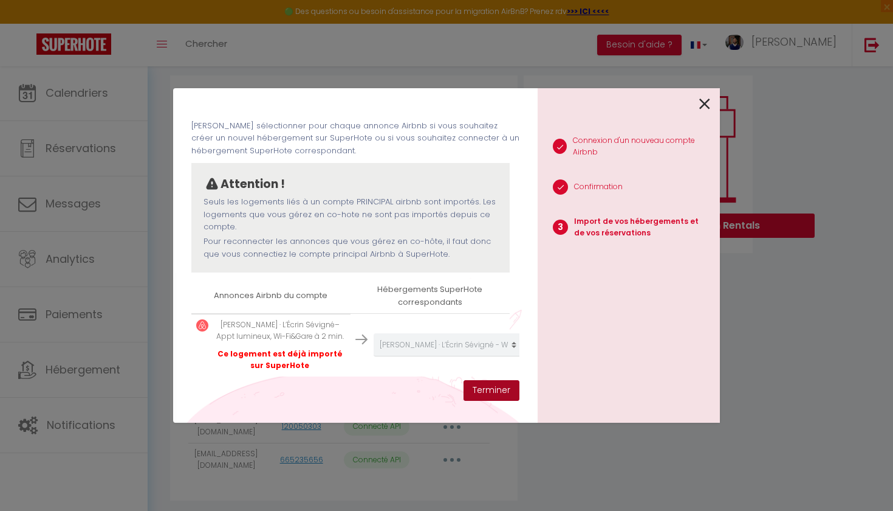
click at [494, 390] on button "Terminer" at bounding box center [492, 390] width 56 height 21
